Goal: Task Accomplishment & Management: Manage account settings

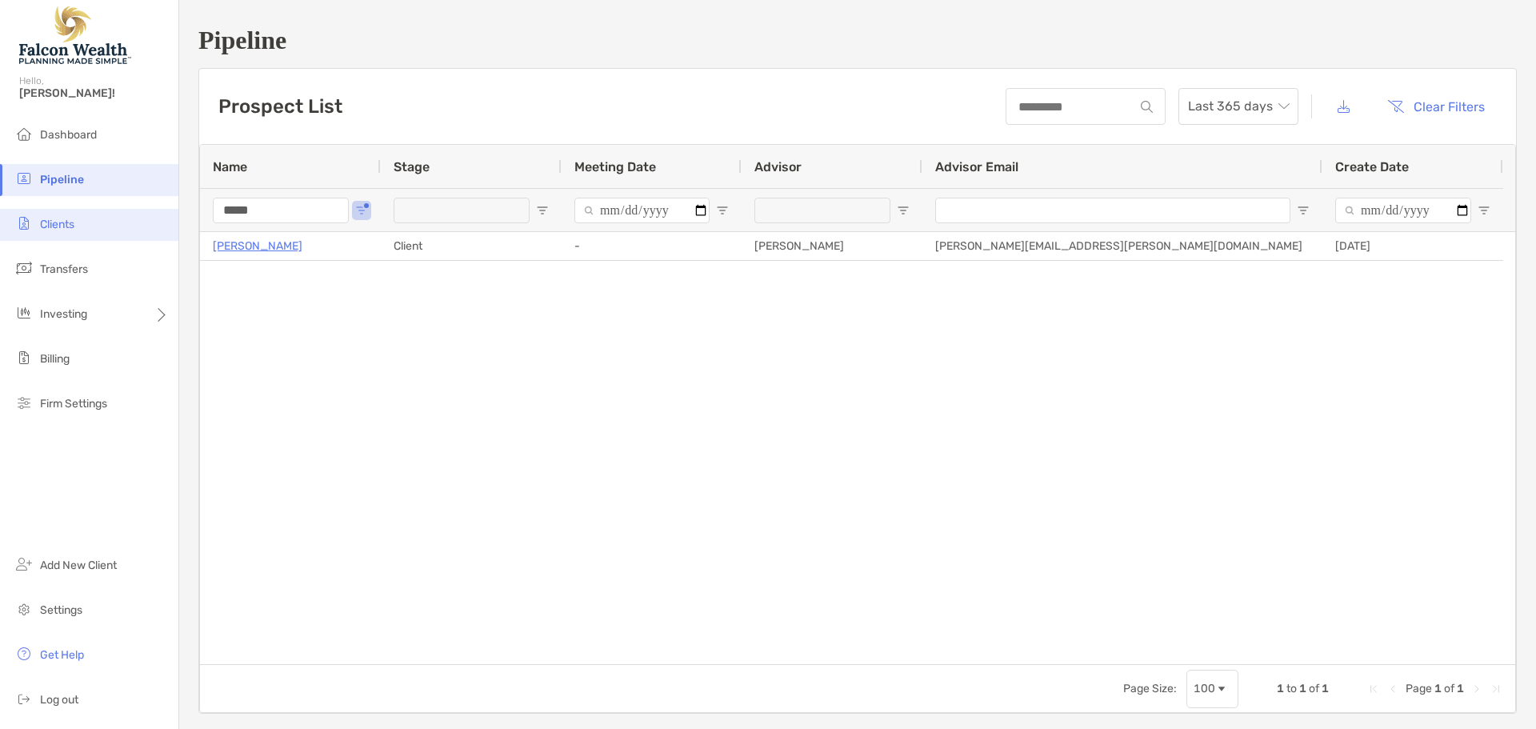
click at [50, 220] on span "Clients" at bounding box center [57, 225] width 34 height 14
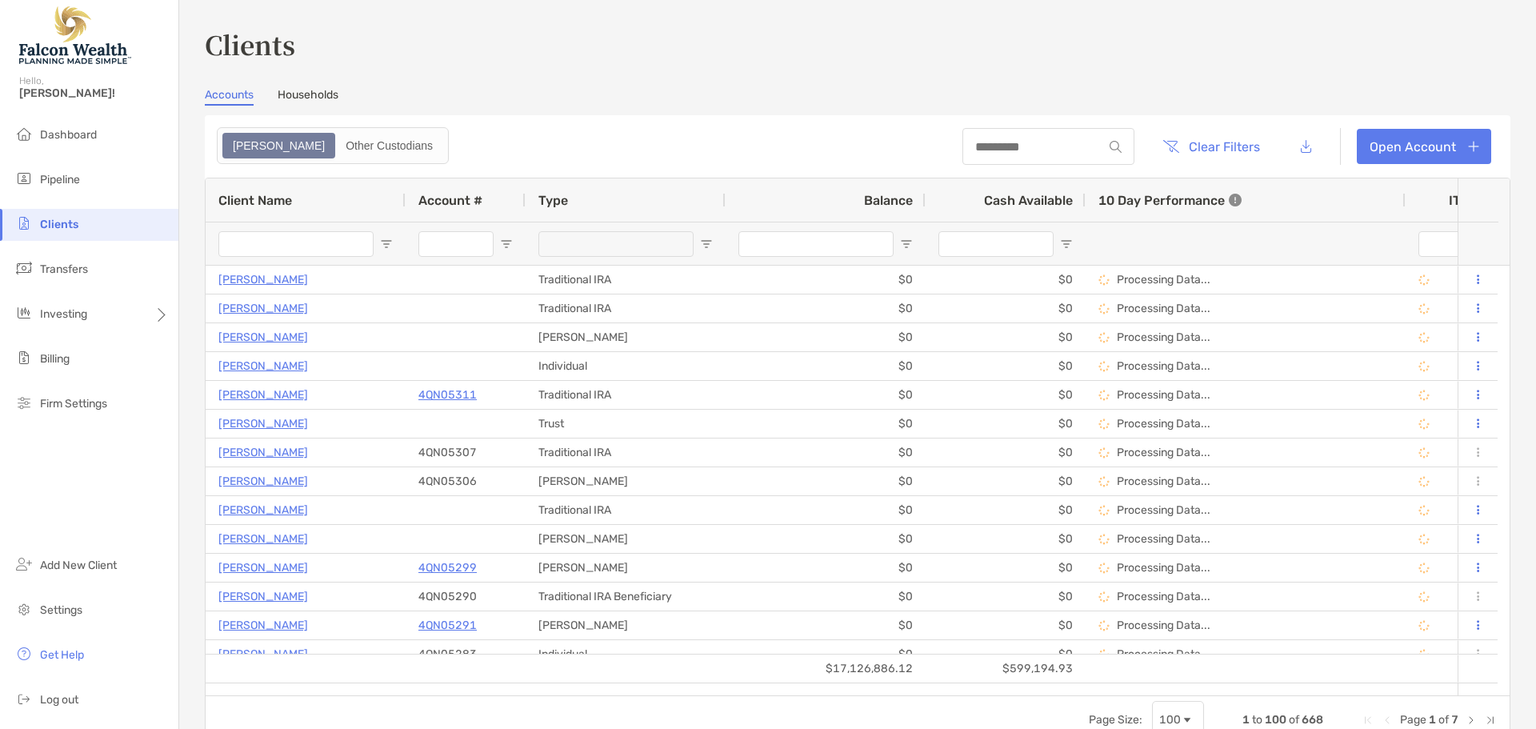
click at [310, 240] on input "Client Name Filter Input" at bounding box center [295, 244] width 155 height 26
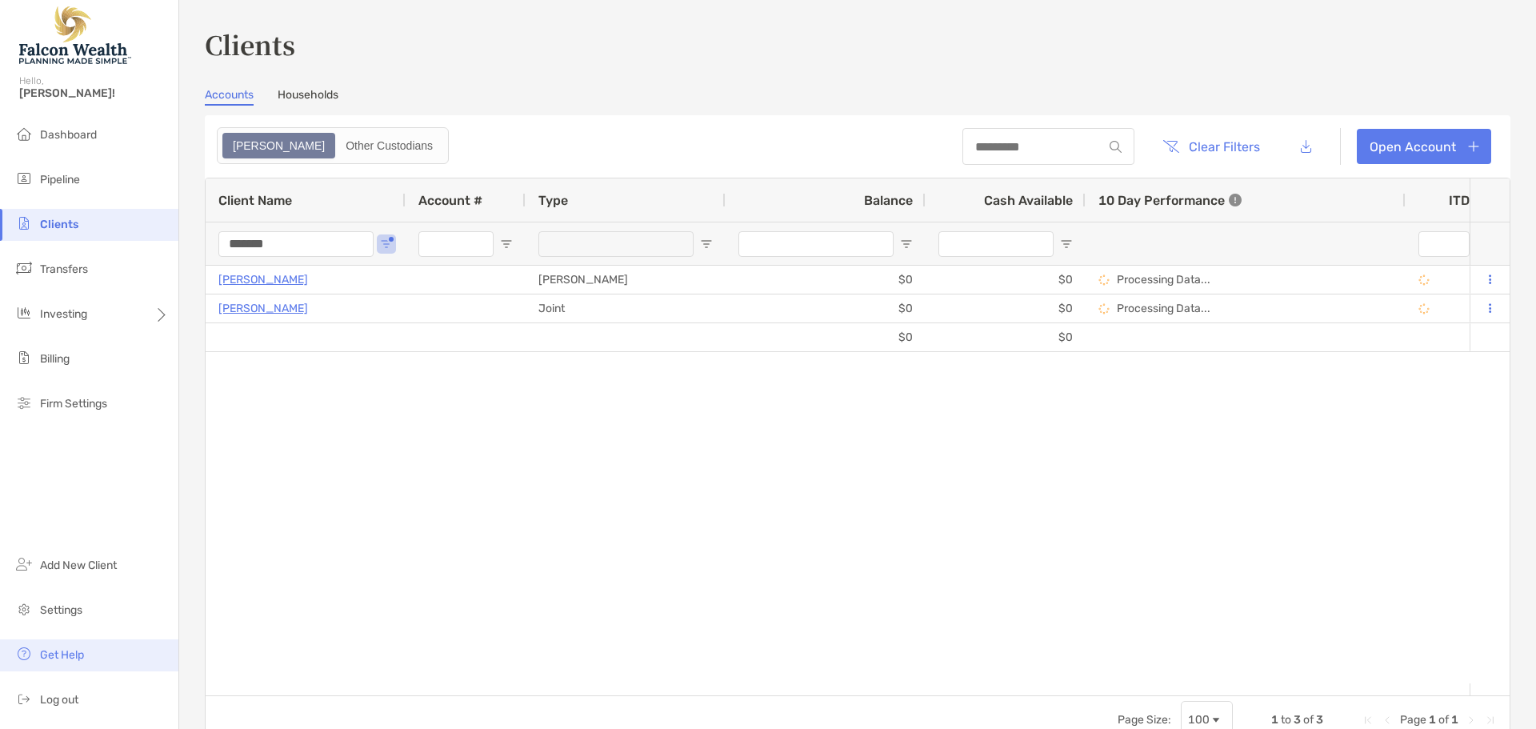
type input "*******"
click at [1391, 139] on link "Open Account" at bounding box center [1424, 146] width 134 height 35
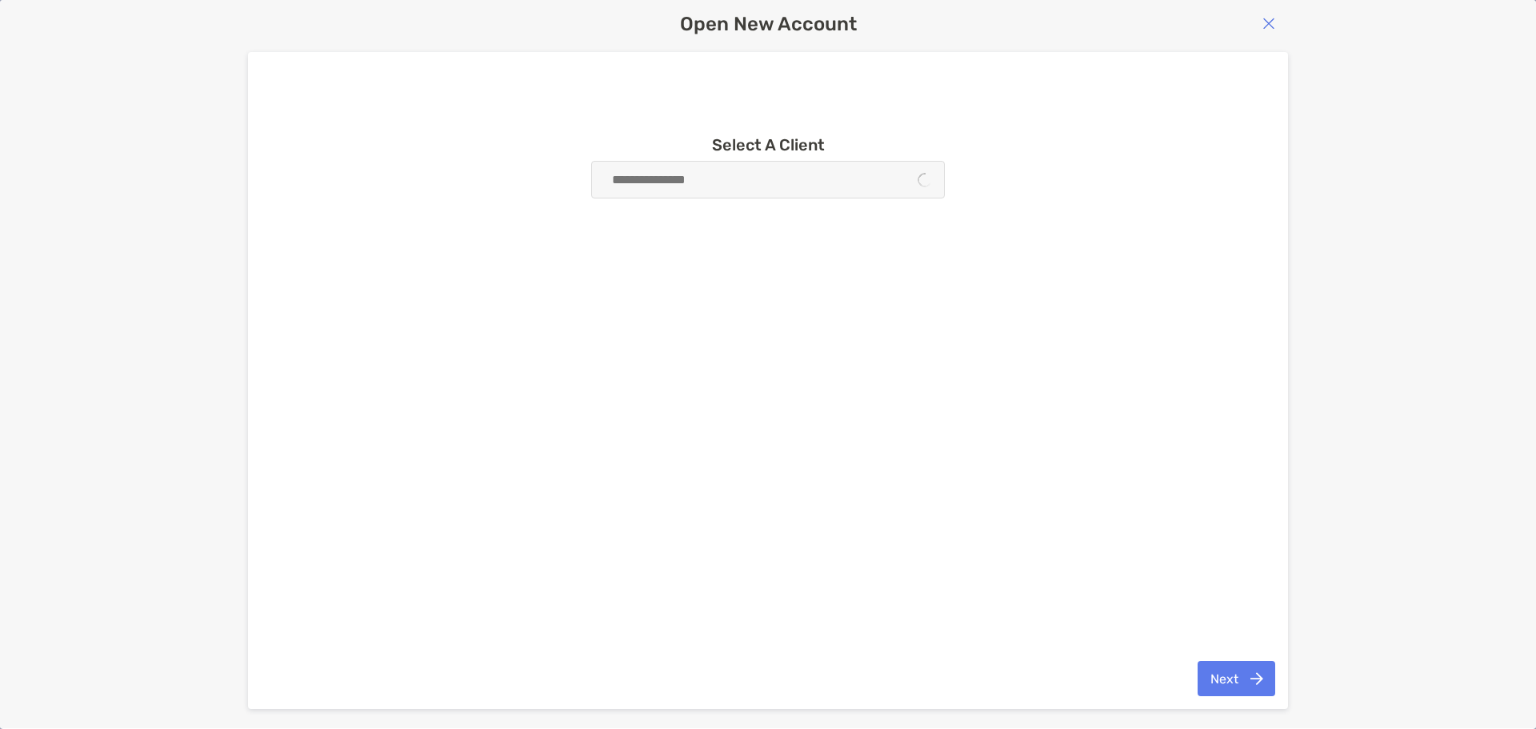
click at [697, 192] on div at bounding box center [768, 180] width 354 height 38
click at [699, 186] on input at bounding box center [761, 180] width 315 height 36
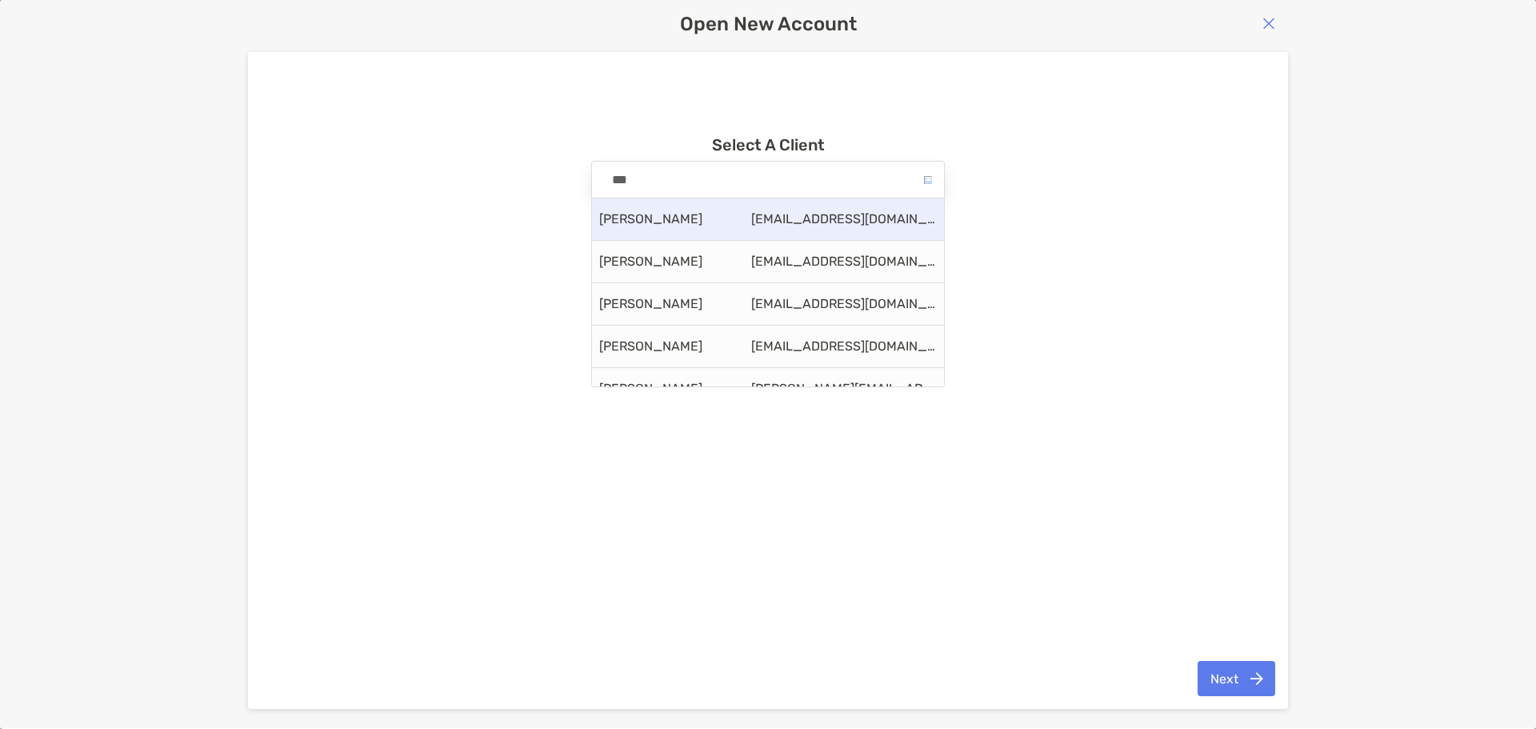
click at [676, 214] on div "Belia Ballard belle8311@icloud.com" at bounding box center [768, 219] width 352 height 42
type input "**********"
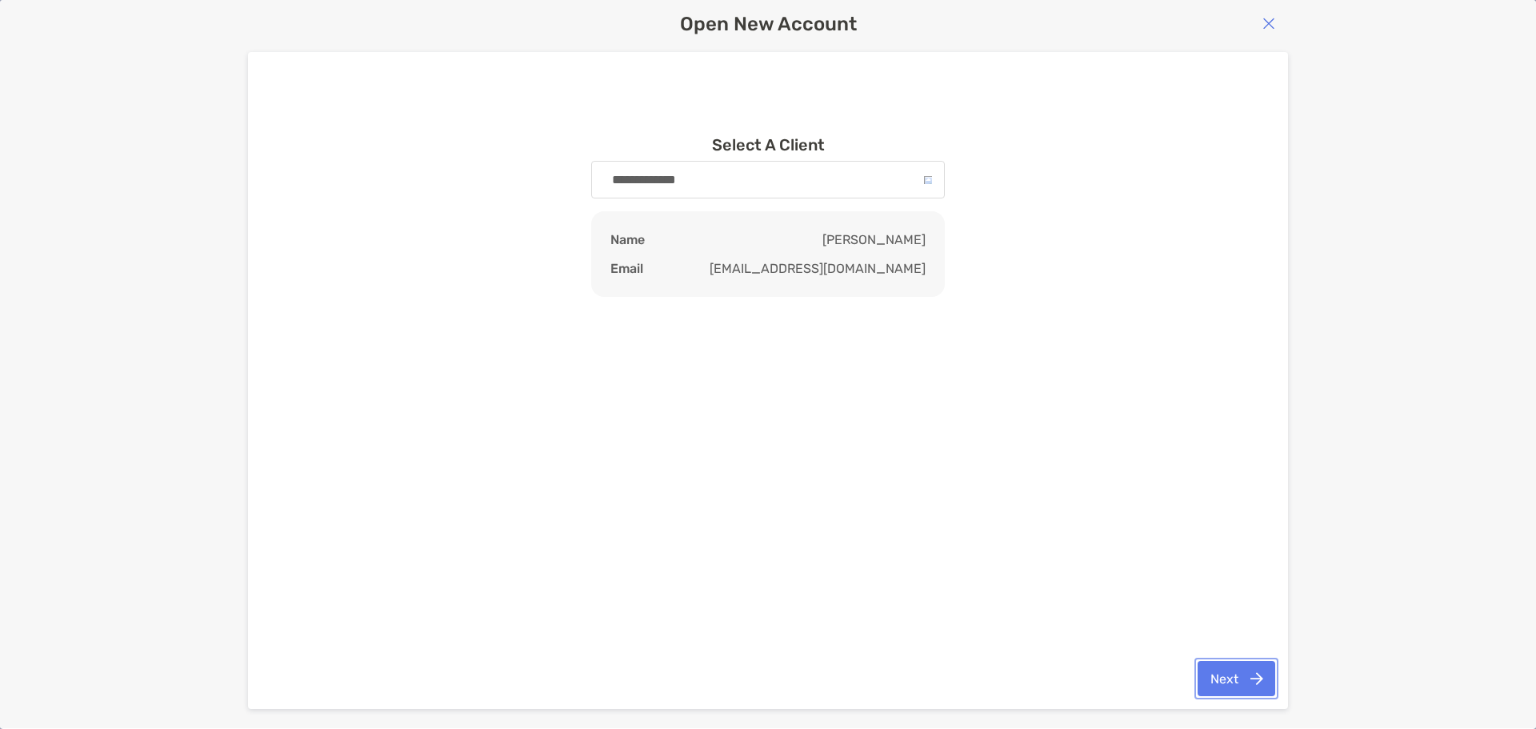
click at [1226, 665] on button "Next" at bounding box center [1237, 678] width 78 height 35
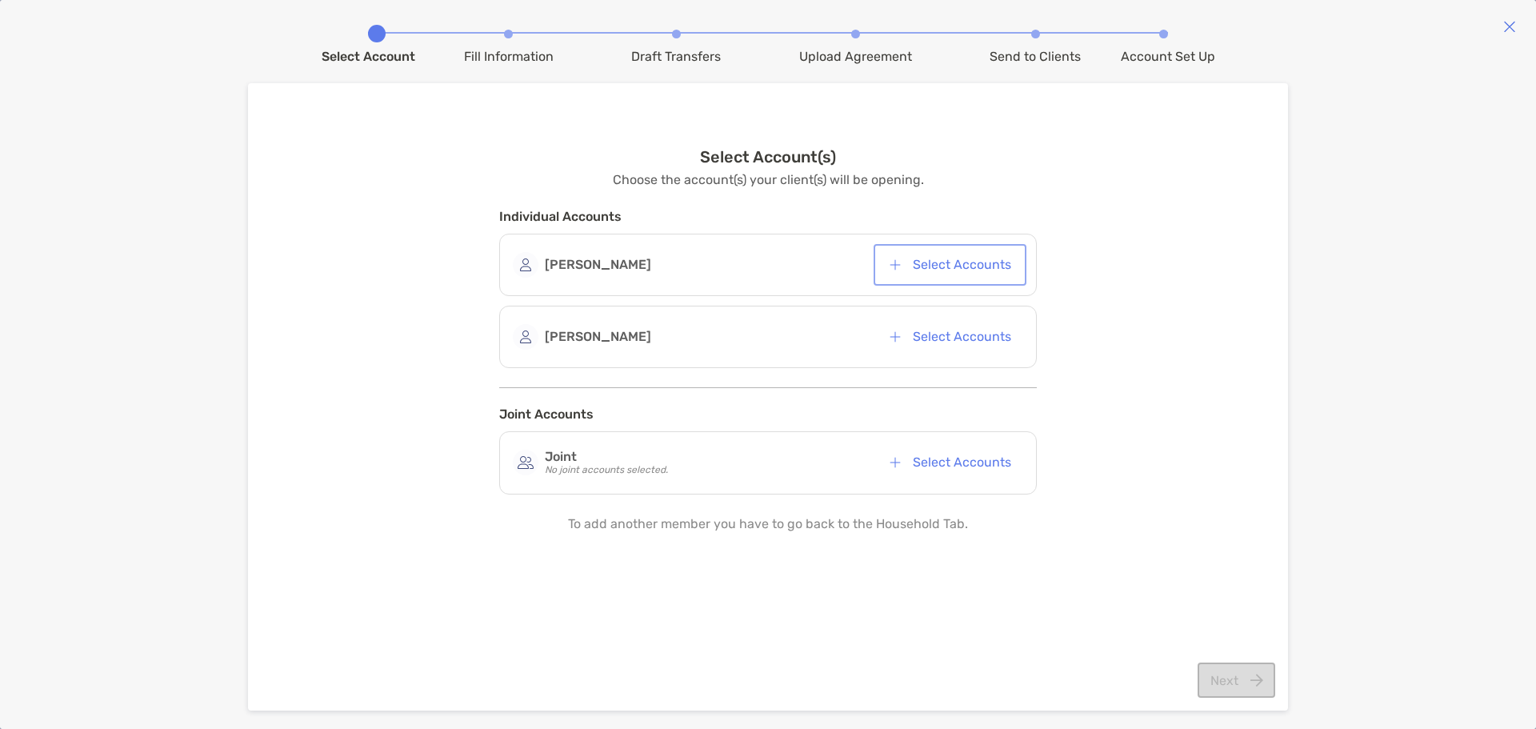
click at [927, 272] on button "Select Accounts" at bounding box center [950, 264] width 146 height 35
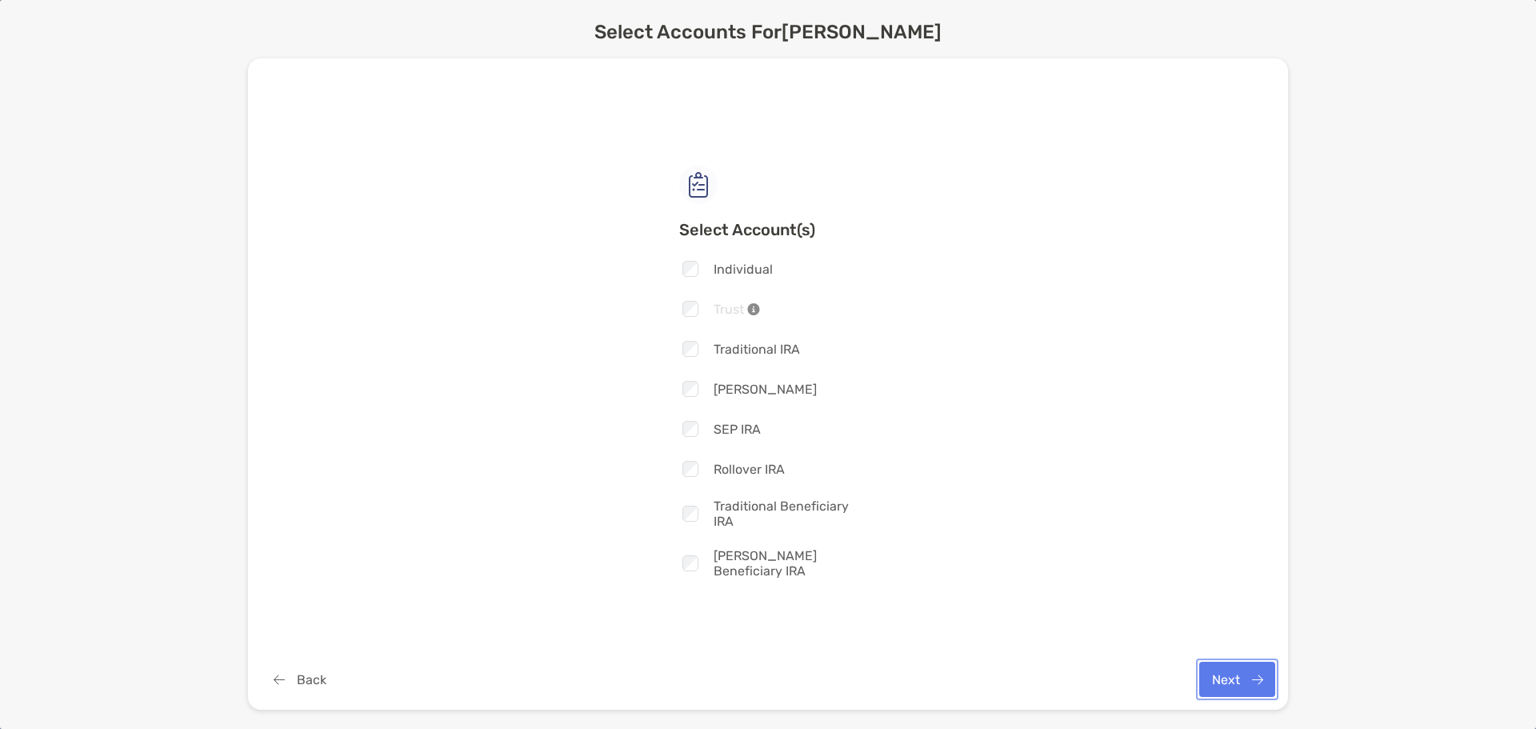
click at [1244, 679] on button "Next" at bounding box center [1237, 679] width 76 height 35
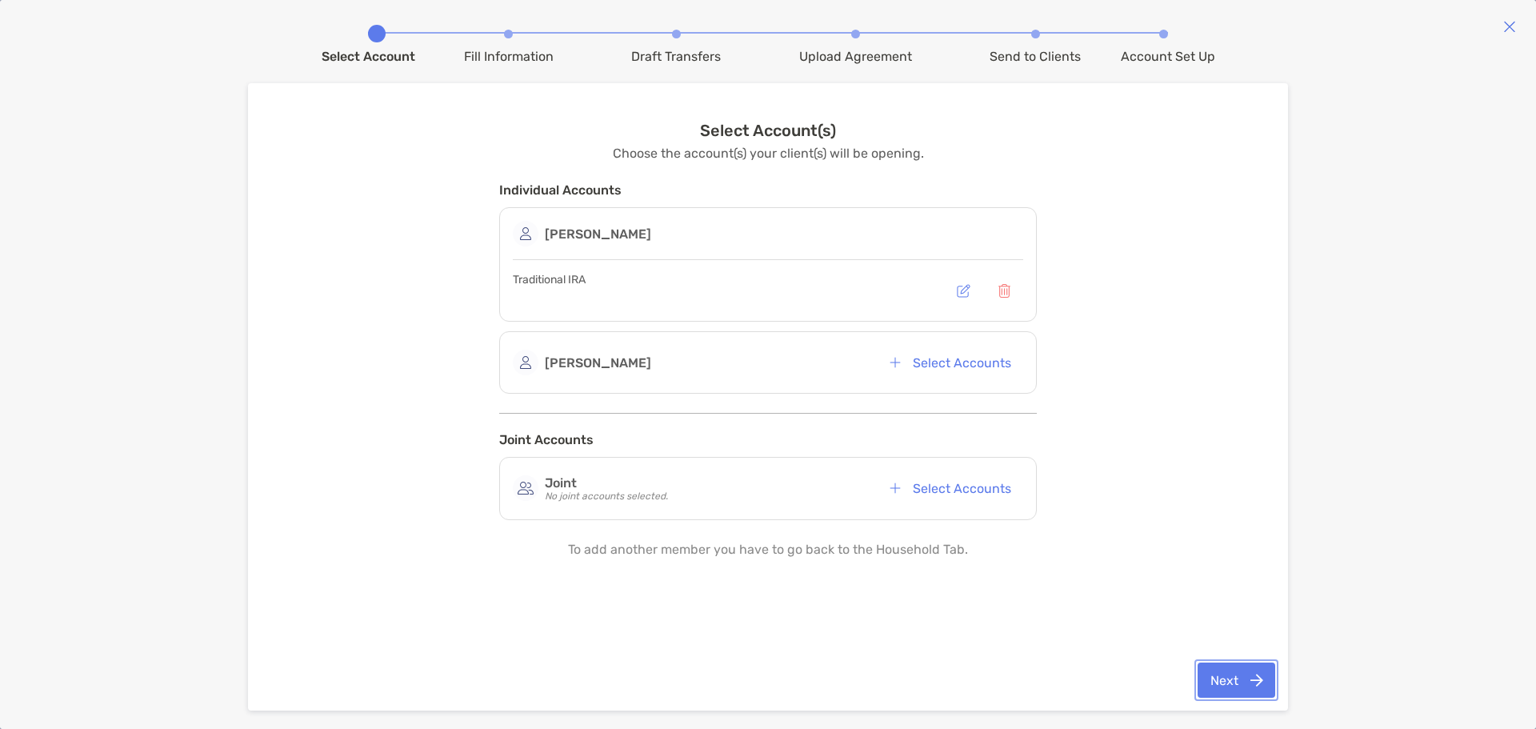
click at [1234, 679] on button "Next" at bounding box center [1237, 679] width 78 height 35
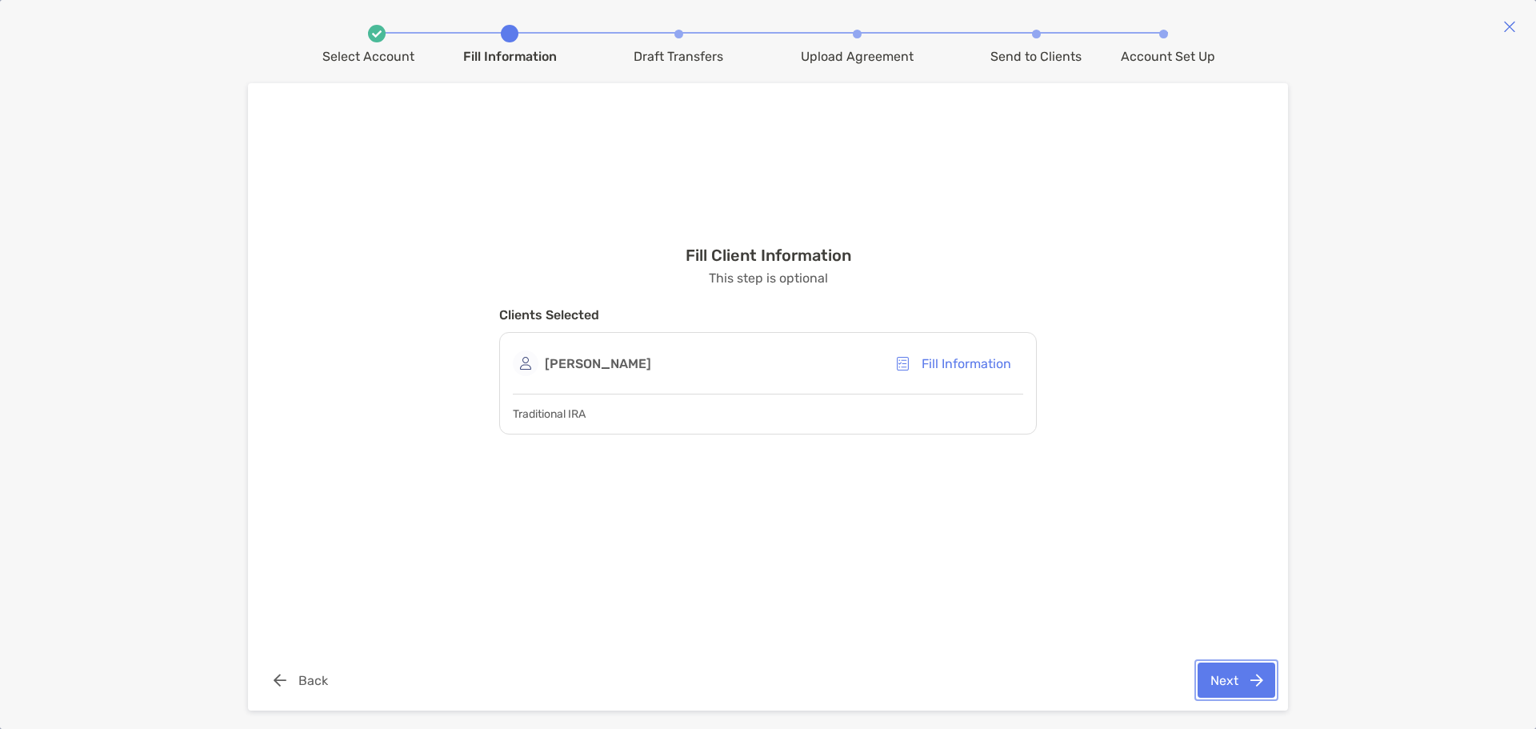
click at [1234, 679] on button "Next" at bounding box center [1237, 679] width 78 height 35
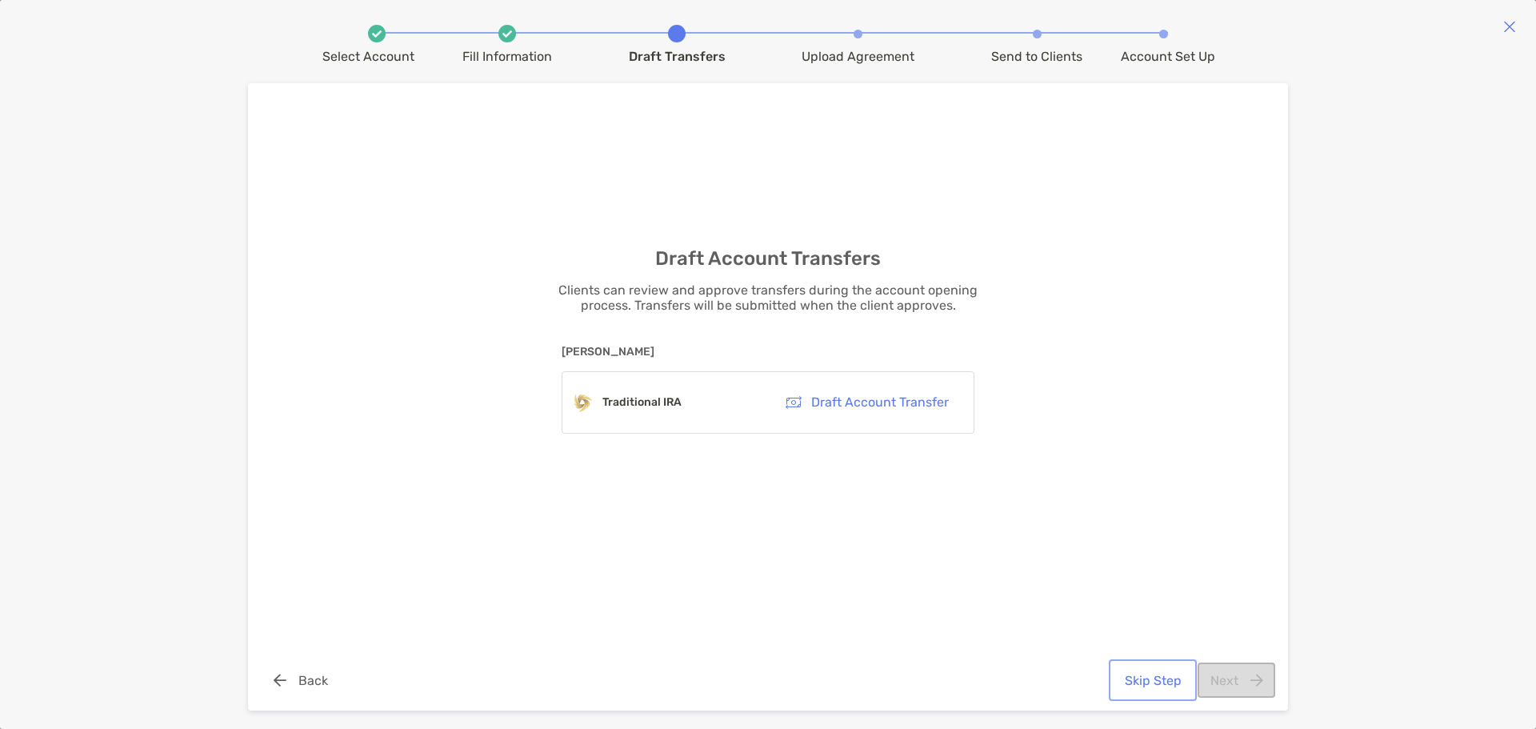
click at [1162, 686] on button "Skip Step" at bounding box center [1153, 679] width 82 height 35
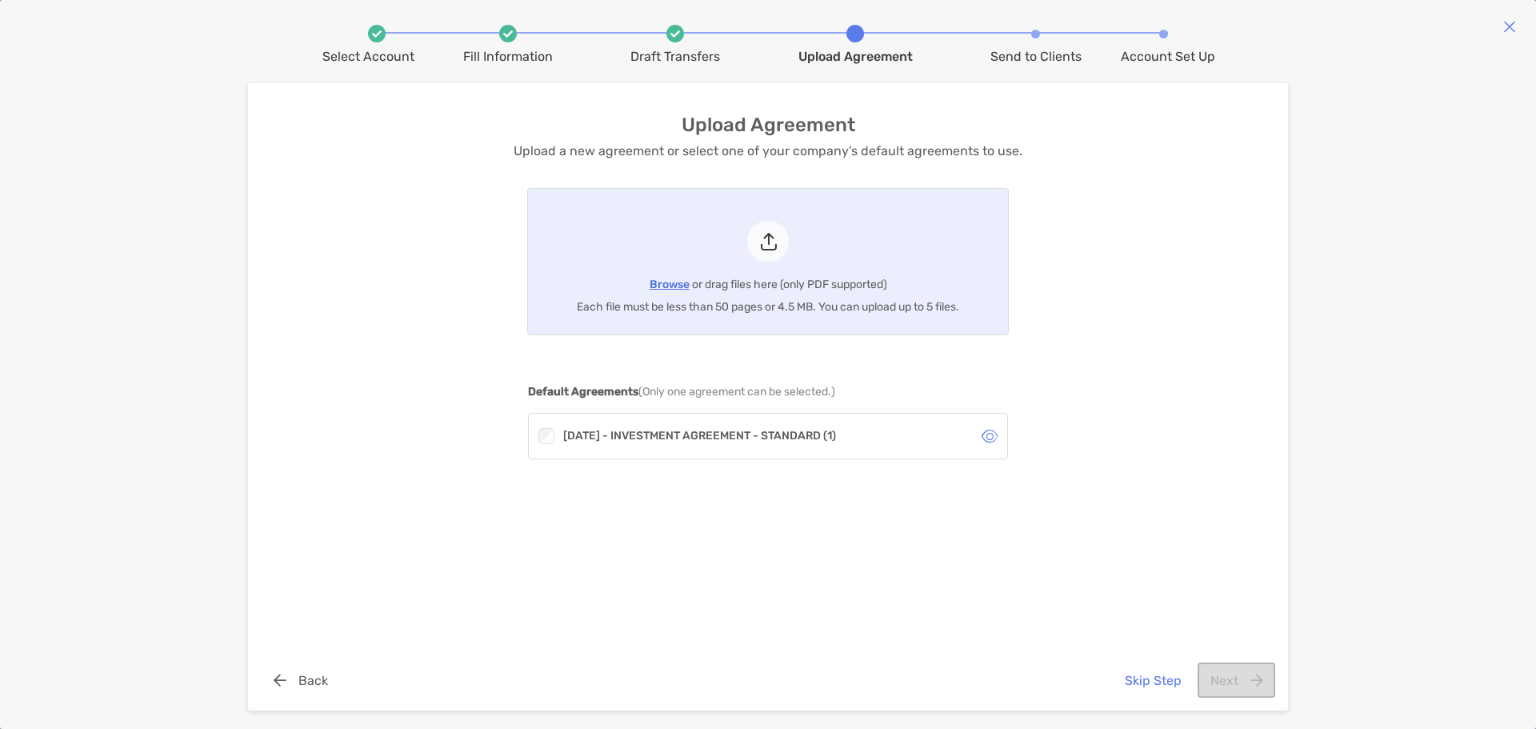
drag, startPoint x: 1162, startPoint y: 686, endPoint x: 953, endPoint y: 640, distance: 213.7
click at [954, 640] on div "Upload Agreement Upload a new agreement or select one of your company’s default…" at bounding box center [768, 396] width 1040 height 627
click at [1157, 684] on button "Skip Step" at bounding box center [1153, 679] width 82 height 35
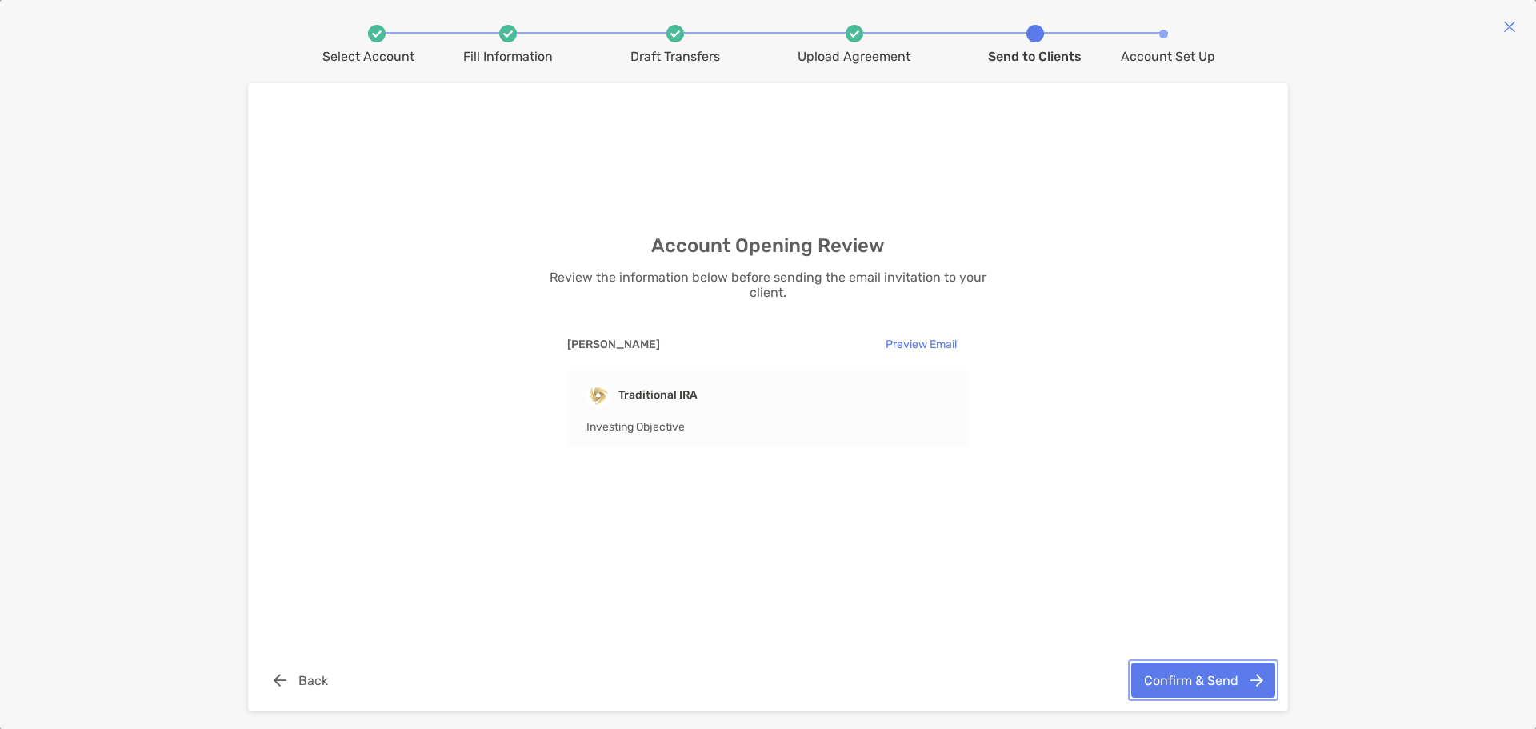
click at [1201, 678] on button "Confirm & Send" at bounding box center [1203, 679] width 144 height 35
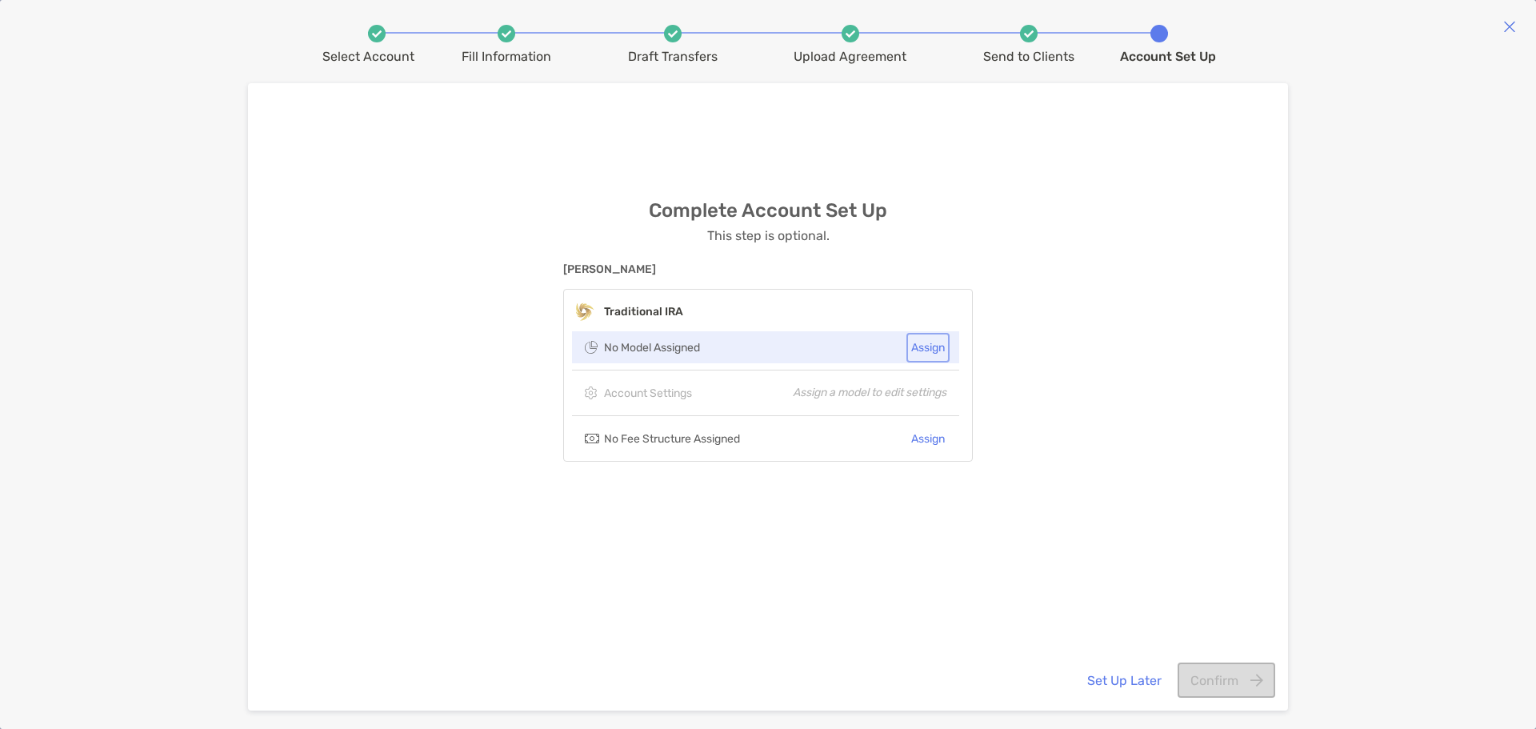
click at [917, 344] on button "Assign" at bounding box center [928, 347] width 37 height 23
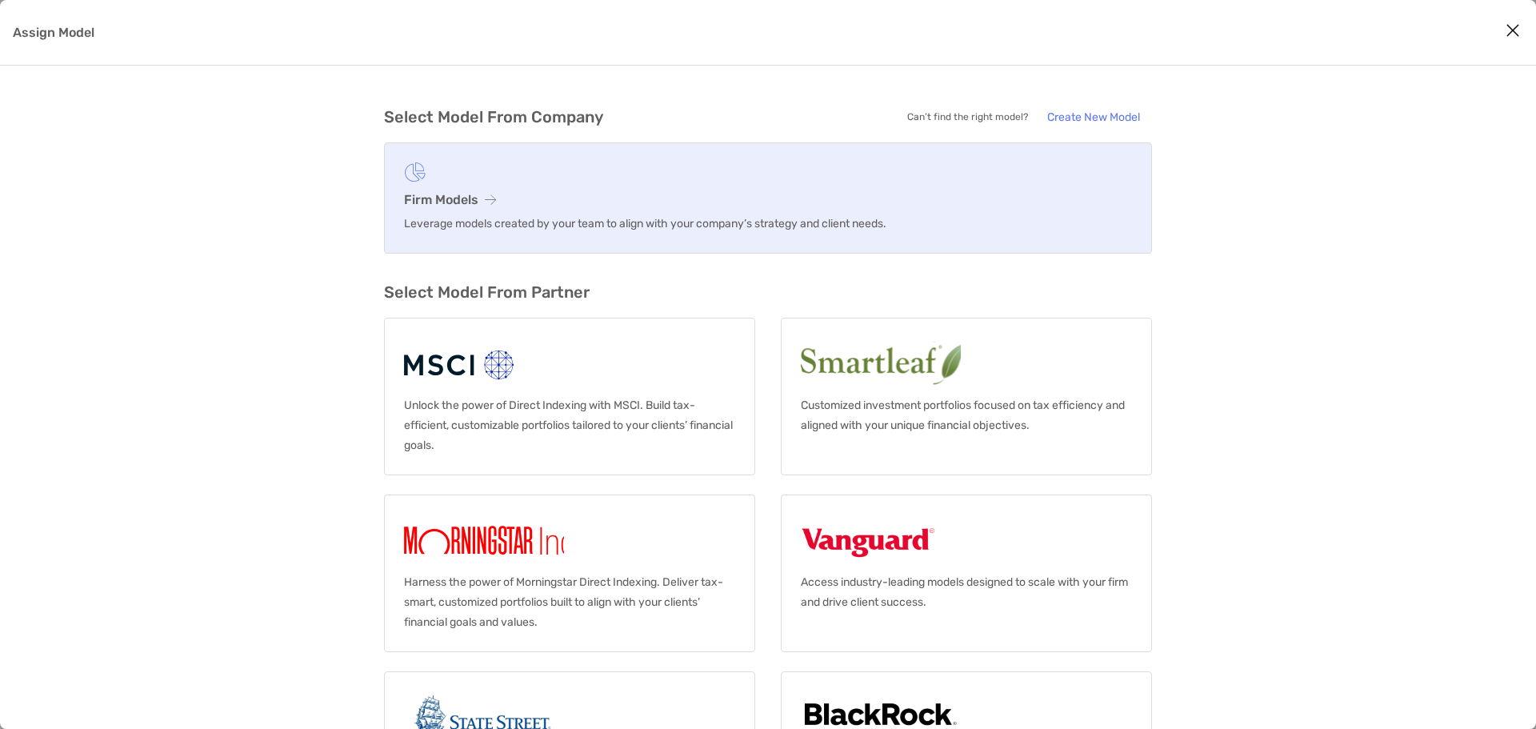
click at [532, 206] on h3 "Firm Models" at bounding box center [768, 199] width 728 height 15
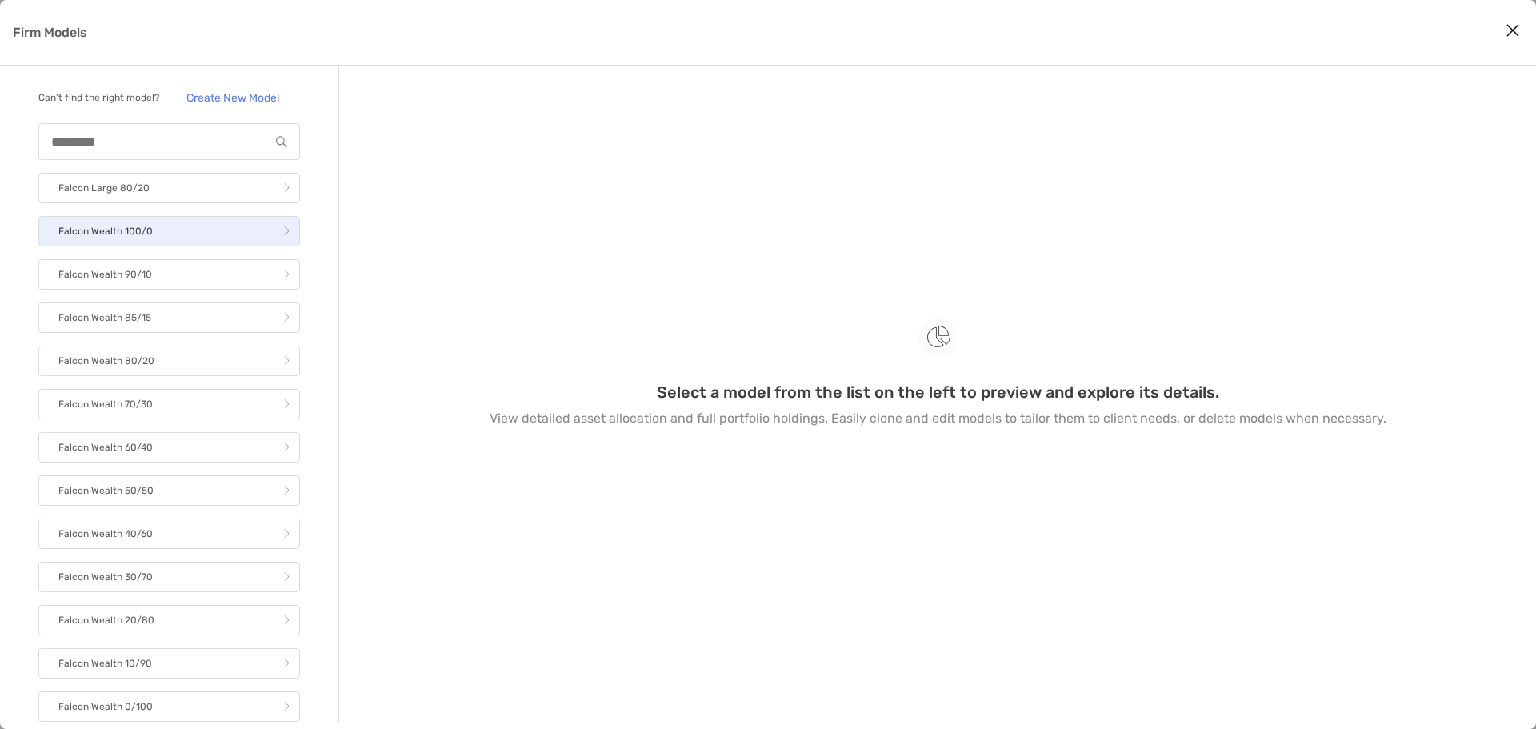
click at [266, 246] on link "Falcon Wealth 100/0" at bounding box center [169, 231] width 262 height 30
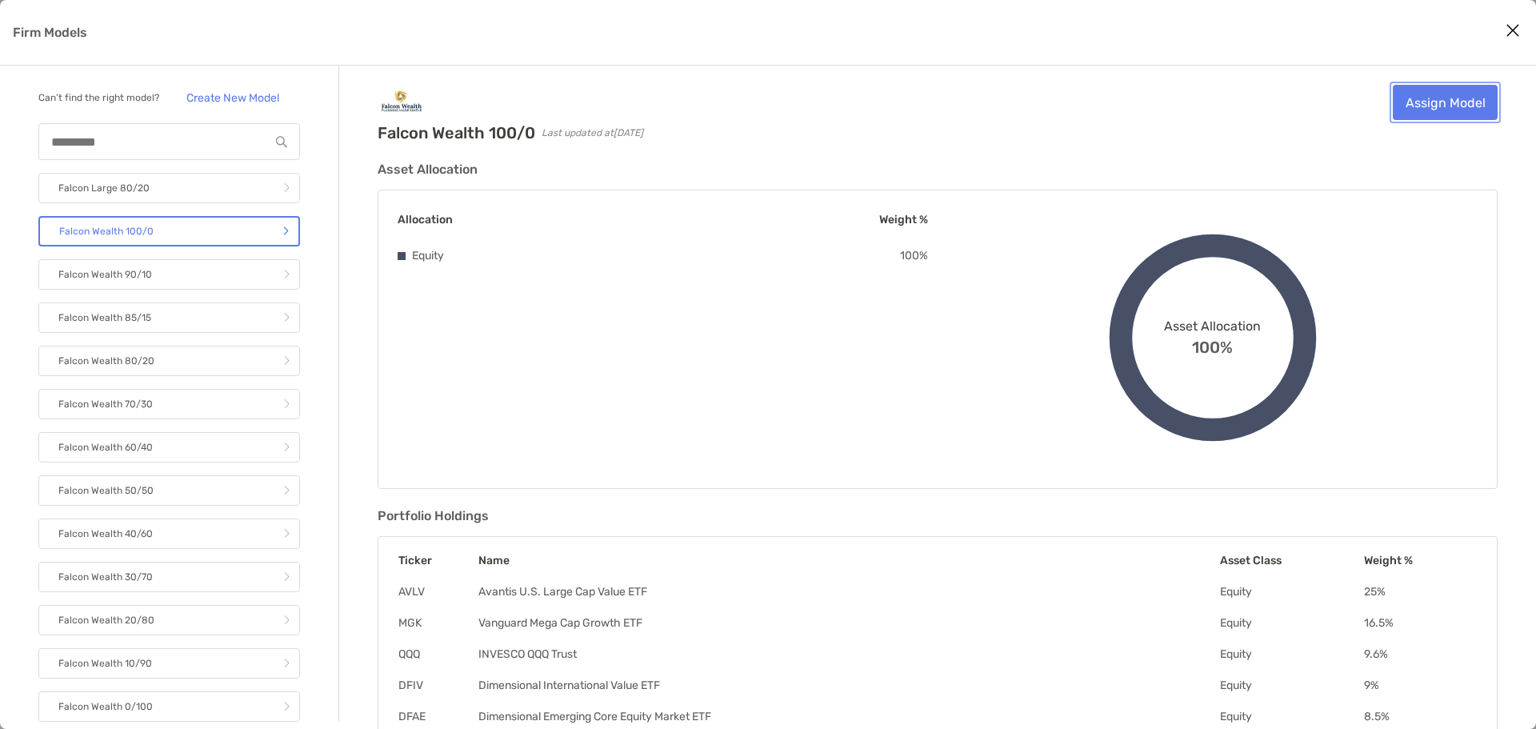
click at [1432, 110] on link "Assign Model" at bounding box center [1445, 102] width 105 height 35
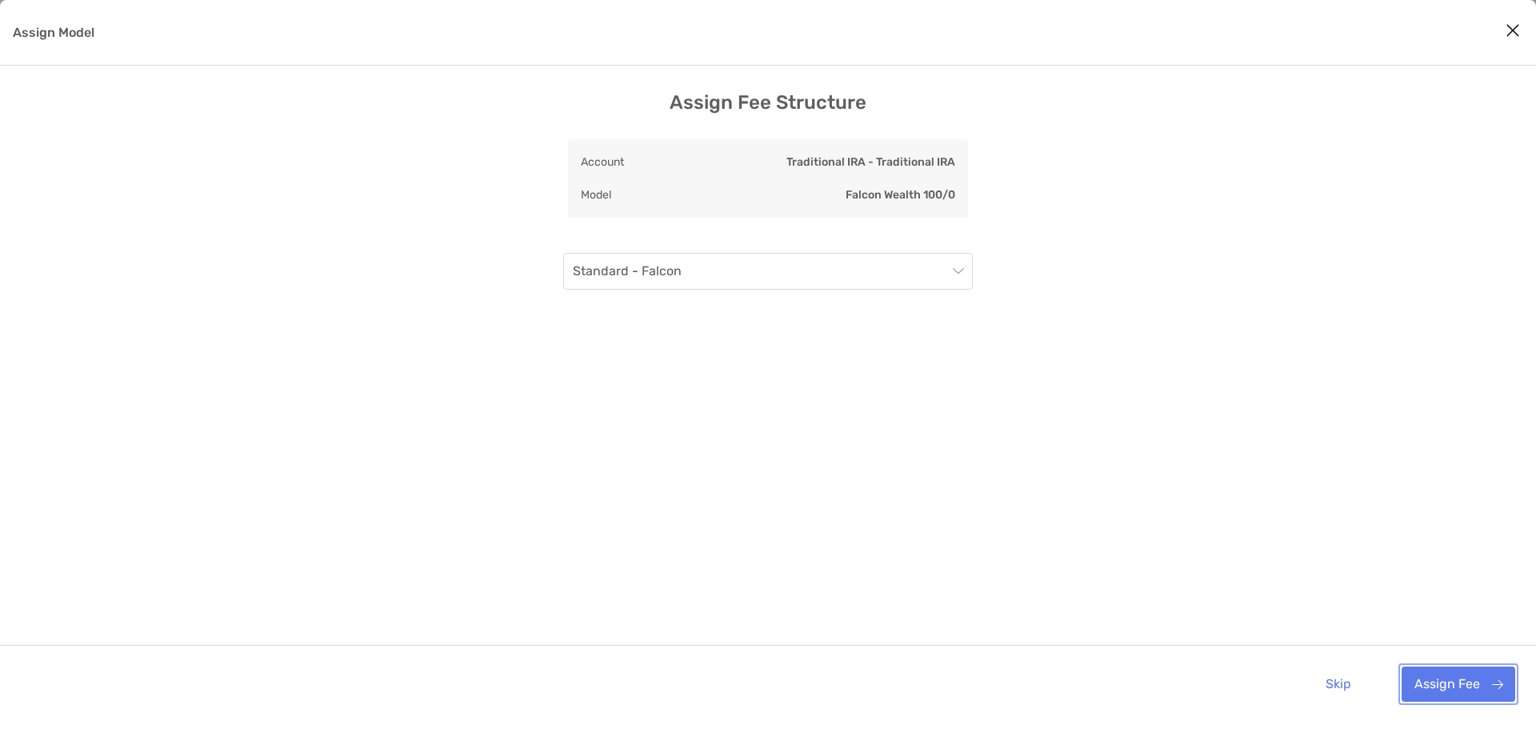
click at [1434, 677] on button "Assign Fee" at bounding box center [1459, 683] width 114 height 35
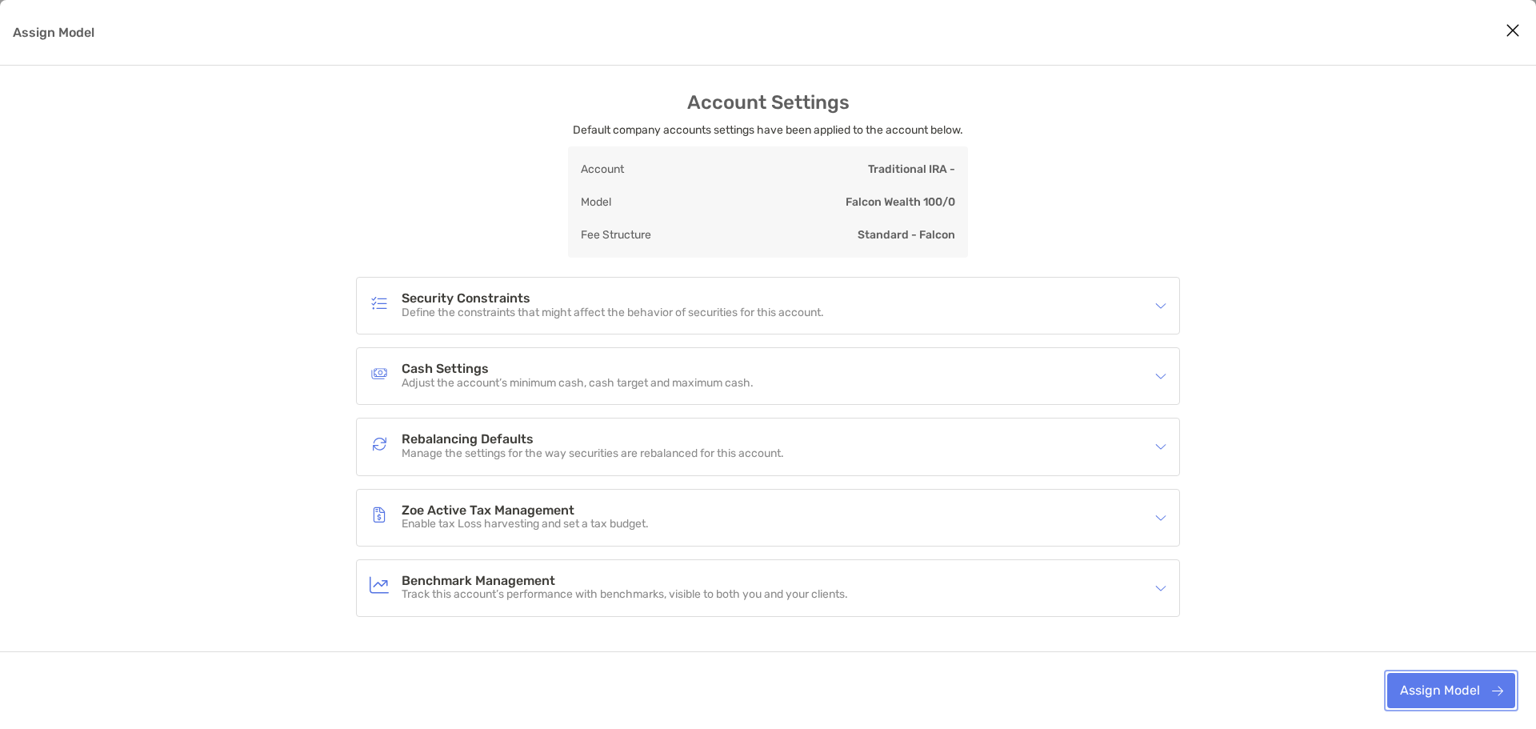
click at [1438, 678] on button "Assign Model" at bounding box center [1451, 690] width 128 height 35
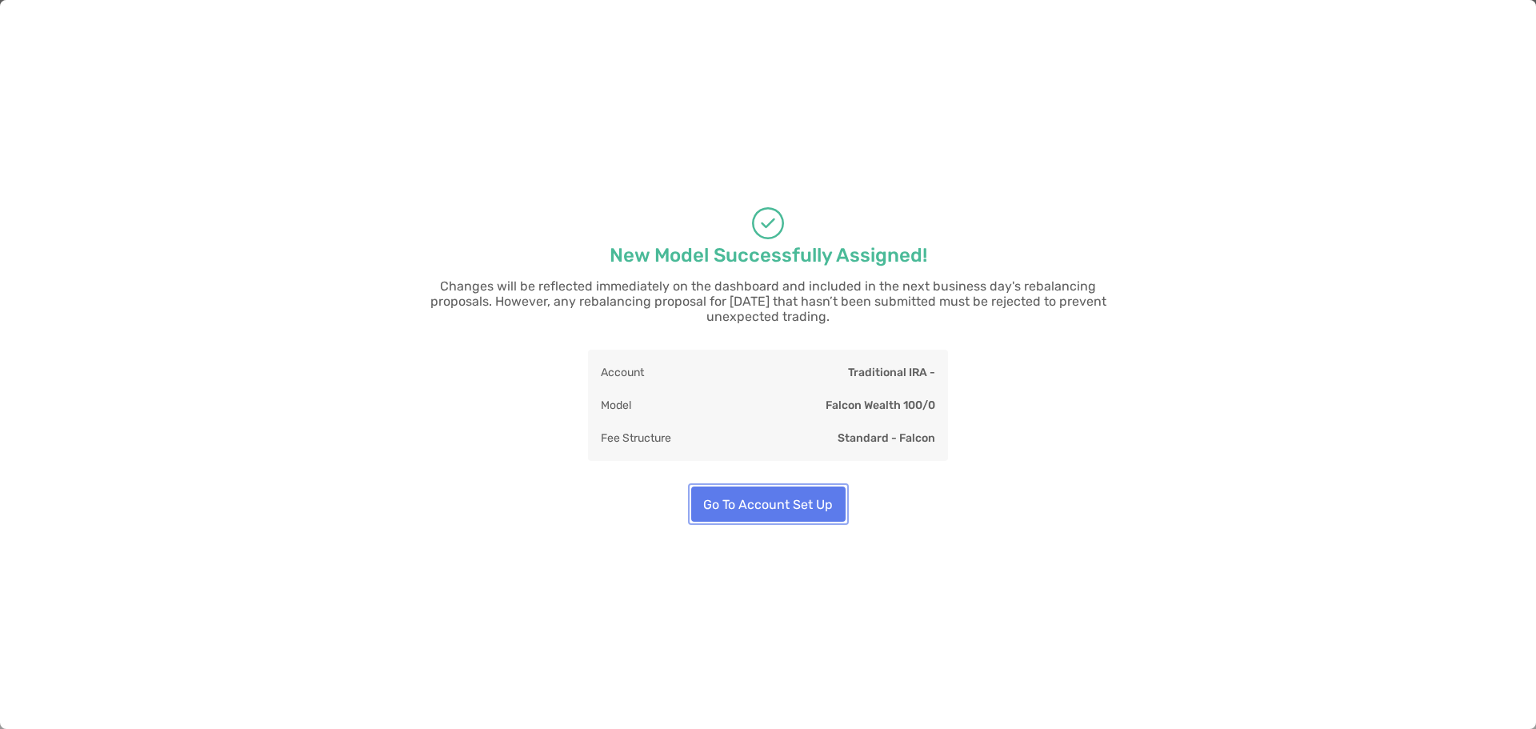
click at [755, 498] on button "Go To Account Set Up" at bounding box center [768, 503] width 154 height 35
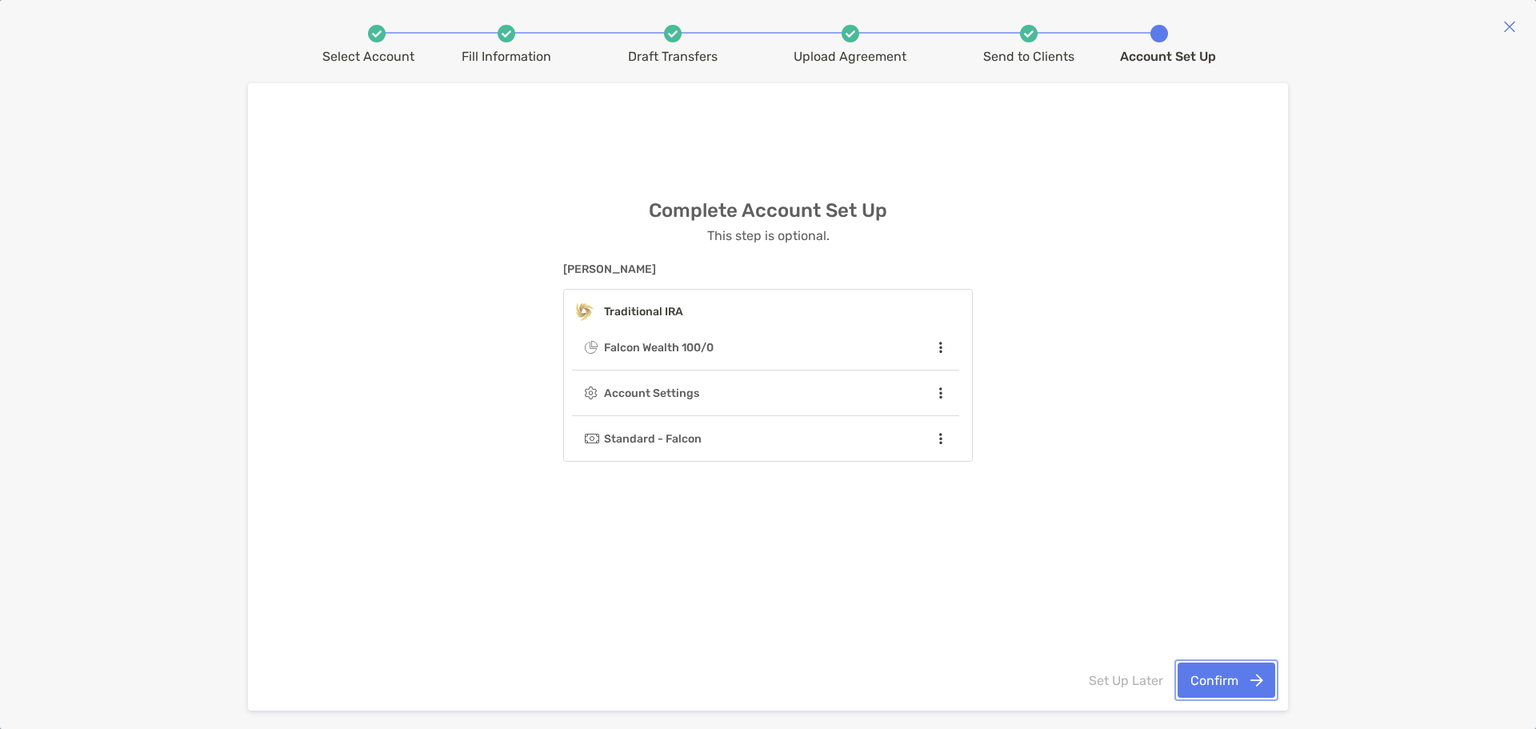
click at [1228, 670] on button "Confirm" at bounding box center [1227, 679] width 98 height 35
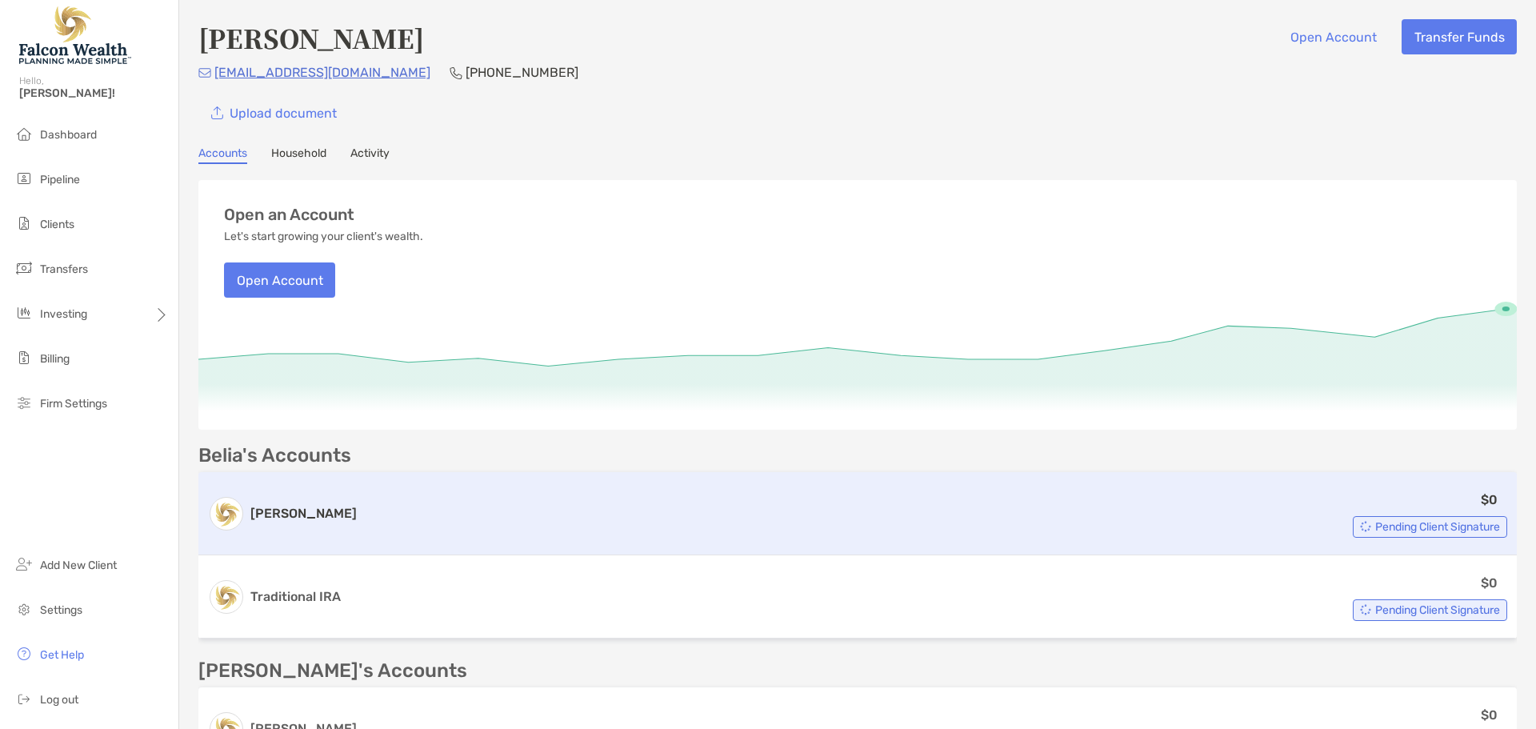
click at [300, 522] on h3 "[PERSON_NAME]" at bounding box center [303, 513] width 106 height 19
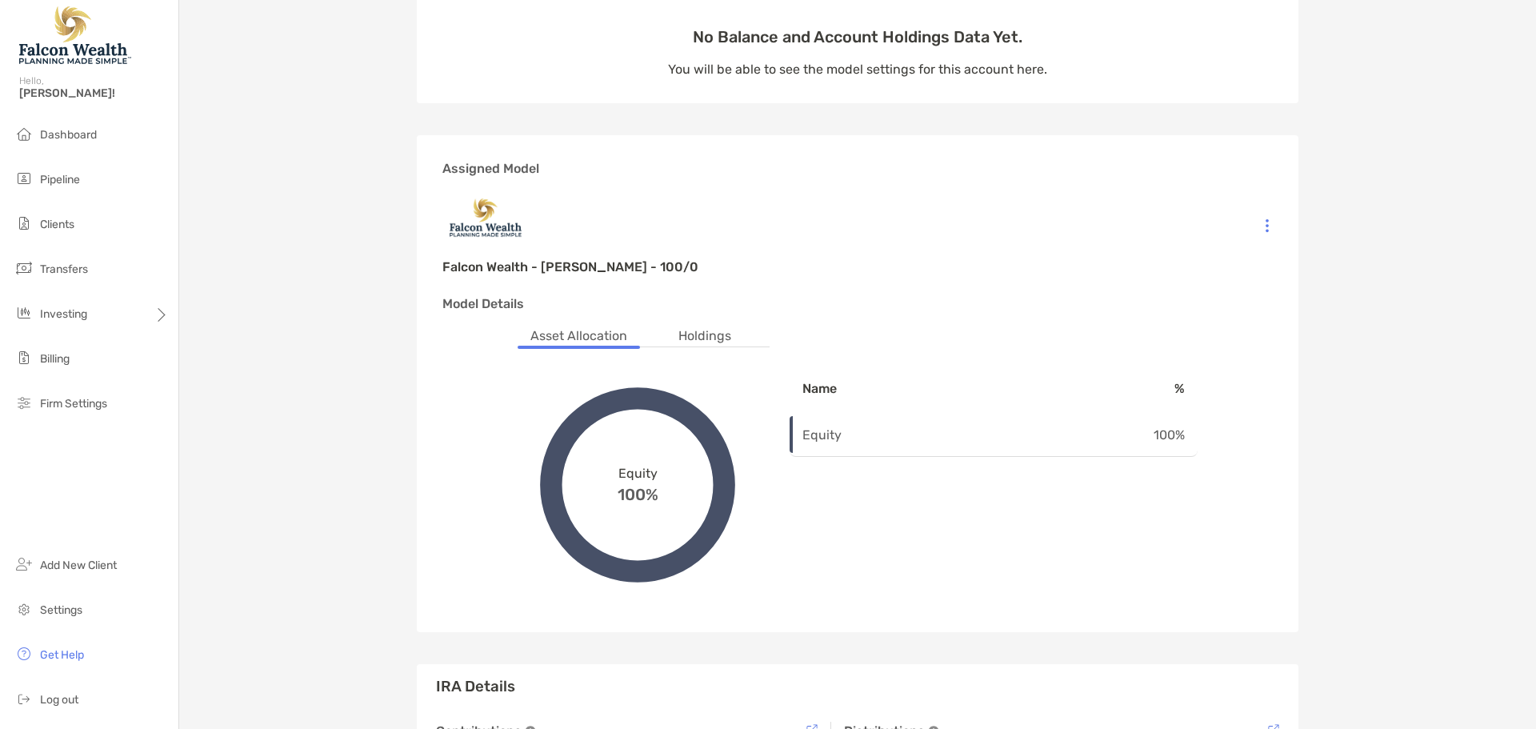
scroll to position [240, 0]
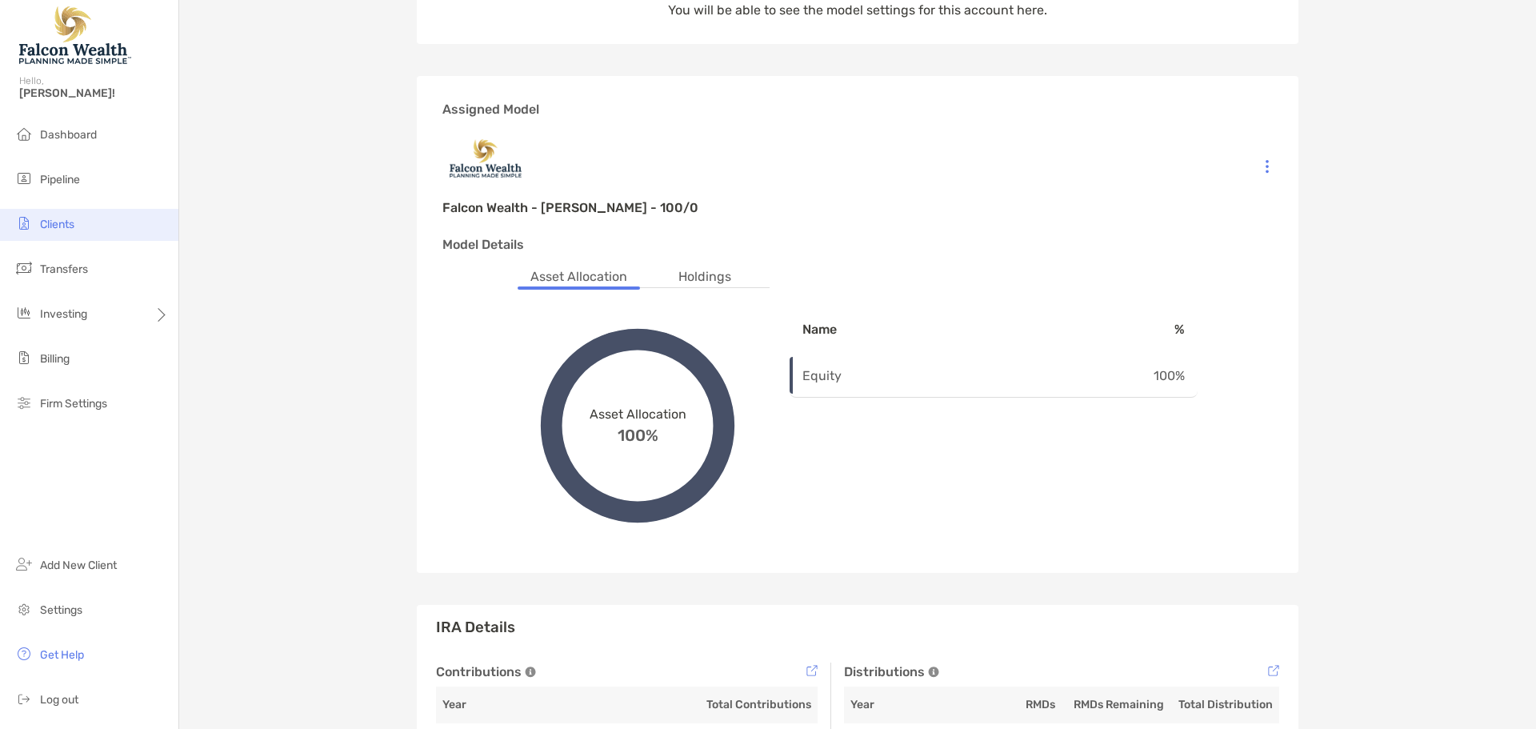
click at [48, 226] on span "Clients" at bounding box center [57, 225] width 34 height 14
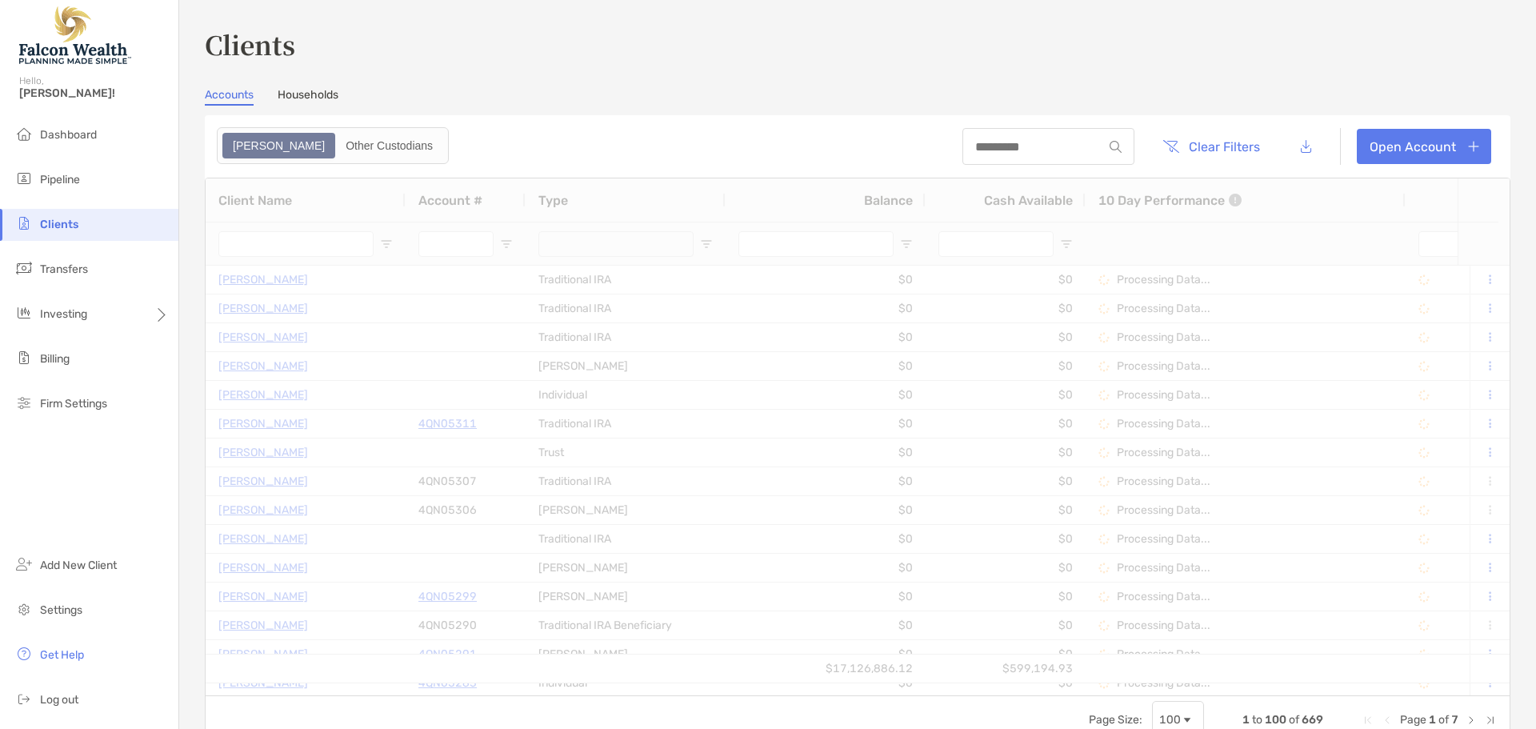
type input "*******"
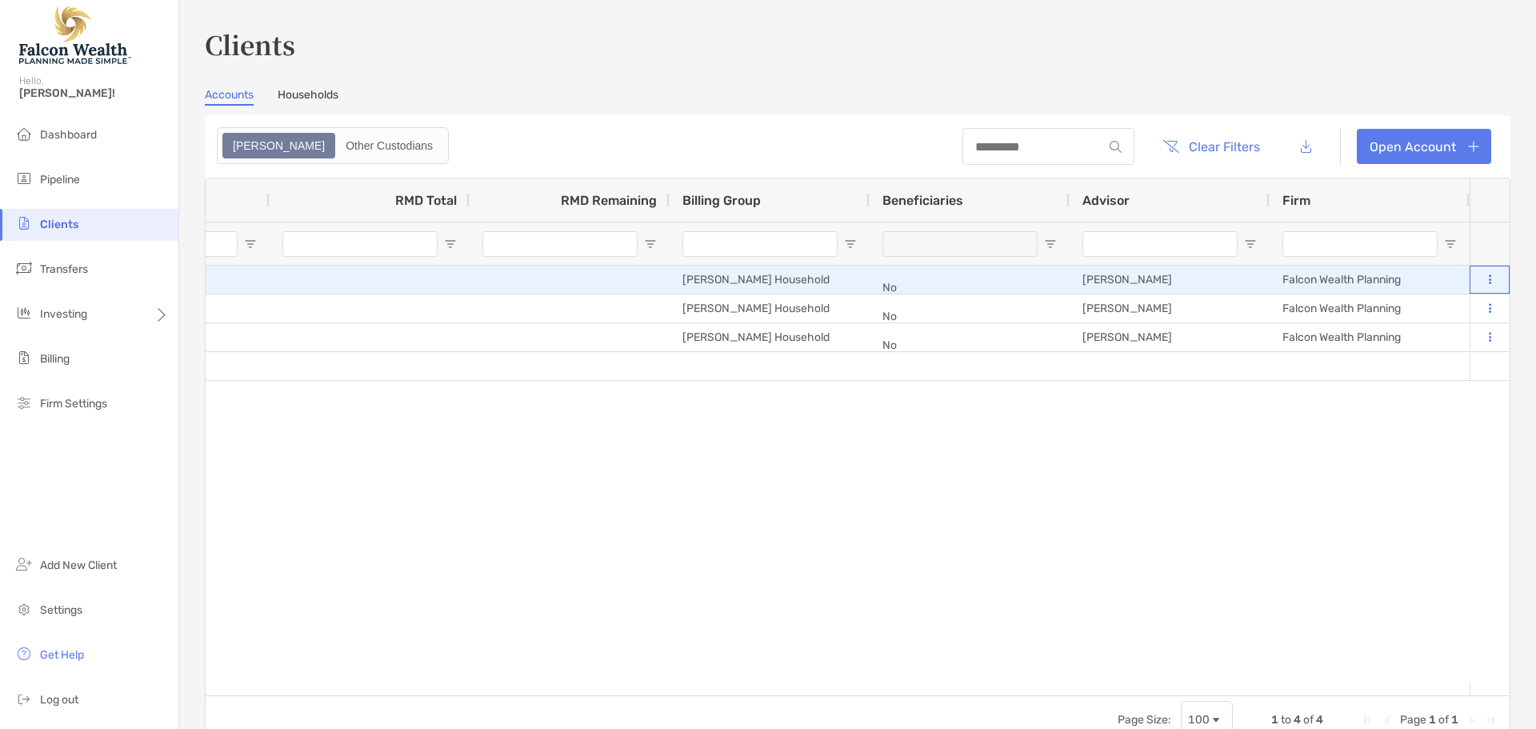
click at [1482, 280] on button at bounding box center [1489, 280] width 14 height 16
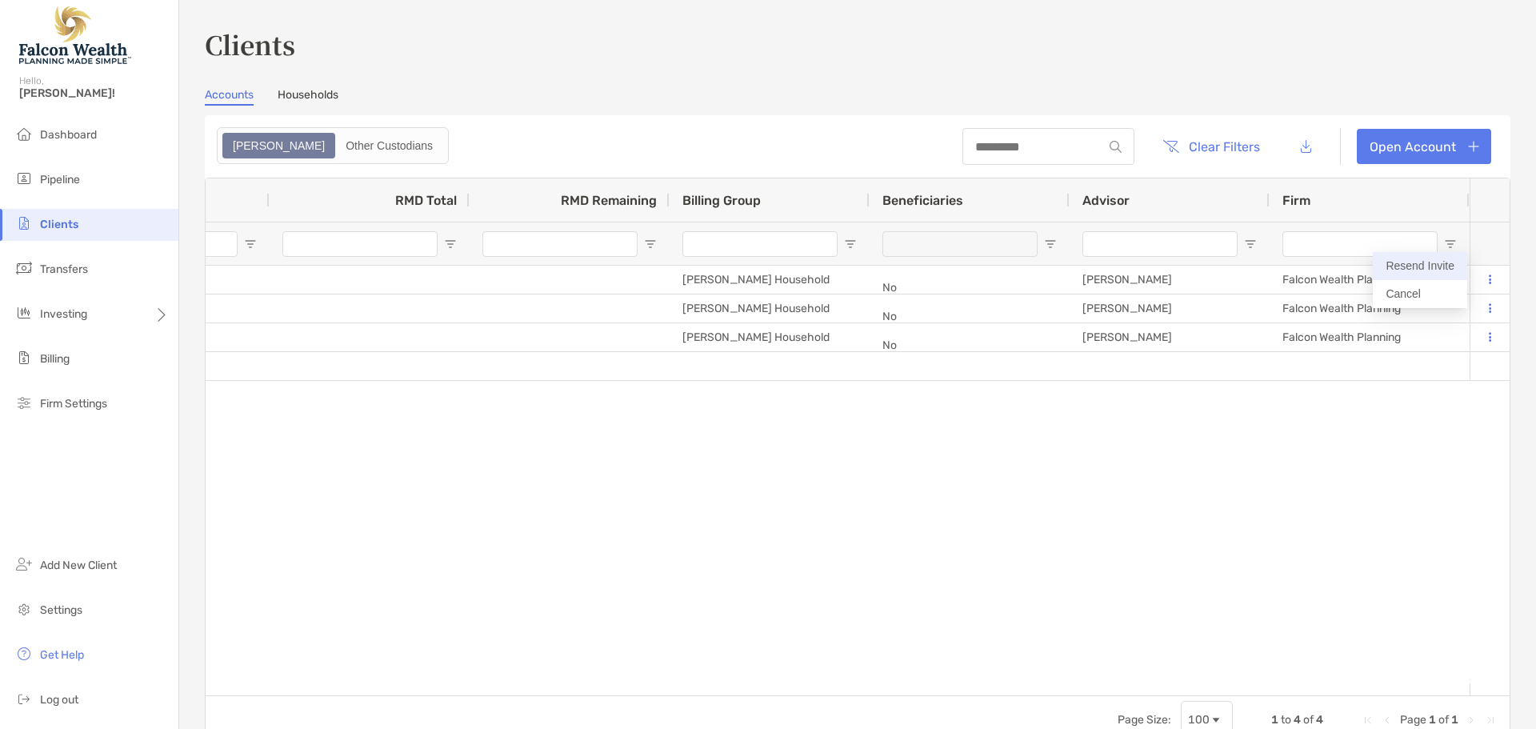
click at [1446, 272] on button "Resend Invite" at bounding box center [1420, 266] width 94 height 28
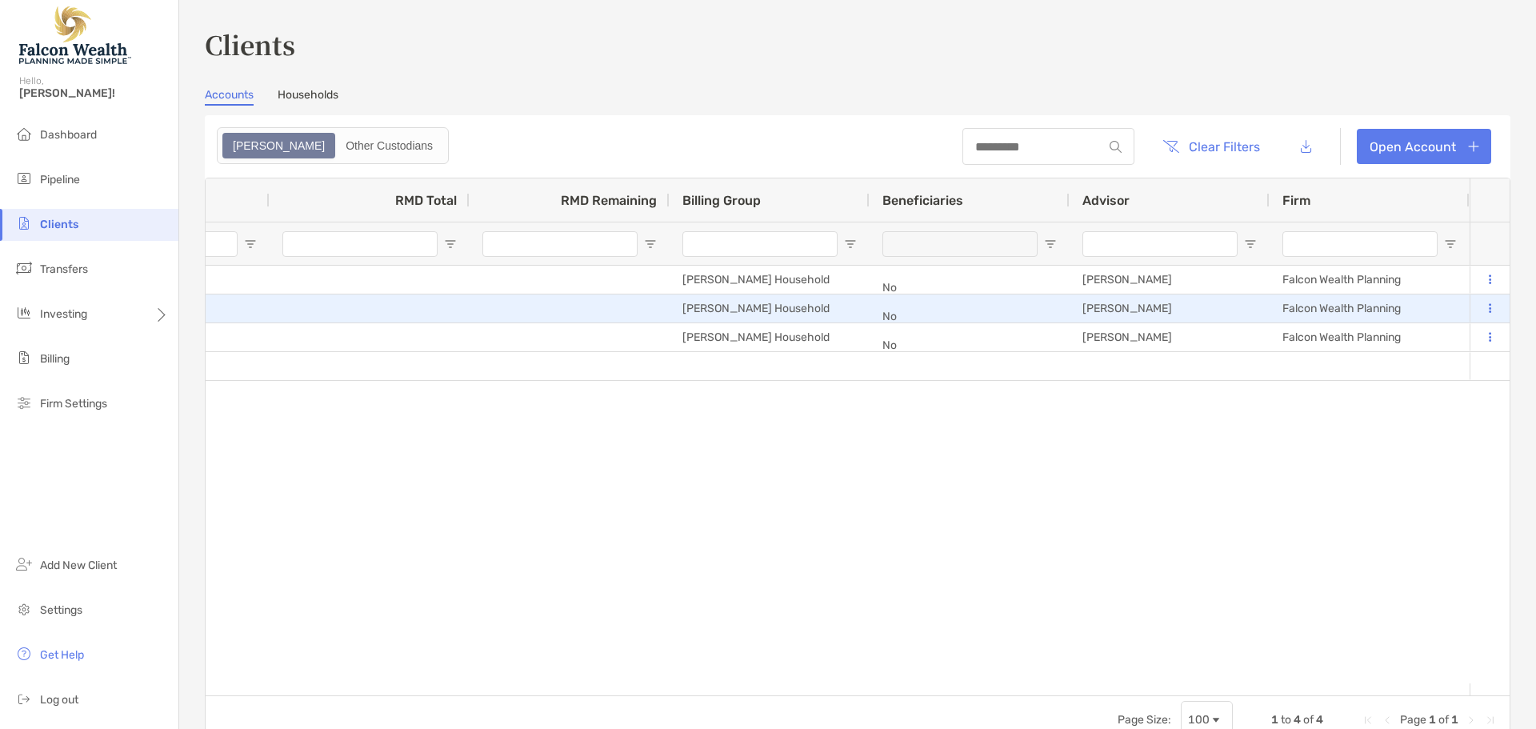
click at [1482, 309] on button at bounding box center [1489, 309] width 14 height 16
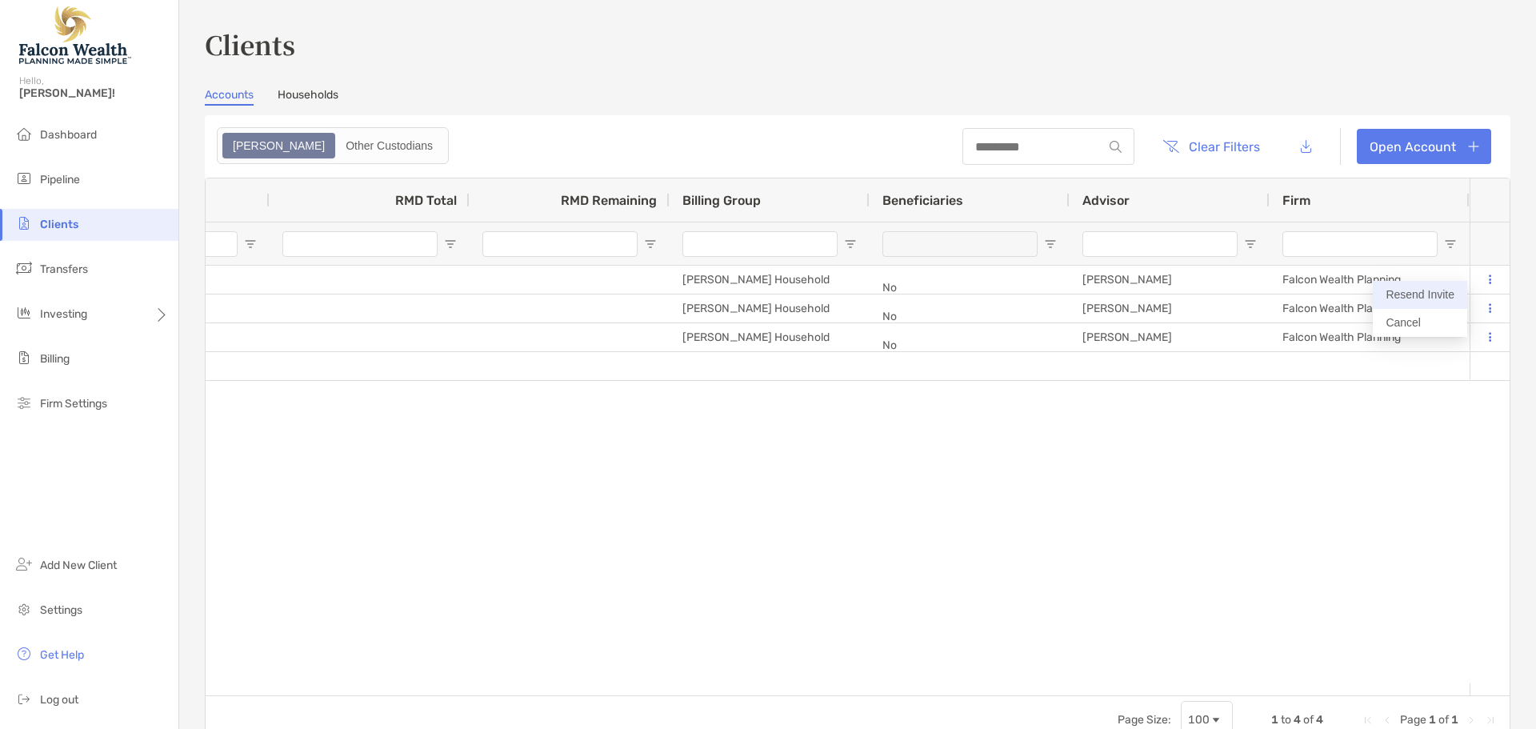
click at [1424, 301] on button "Resend Invite" at bounding box center [1420, 295] width 94 height 28
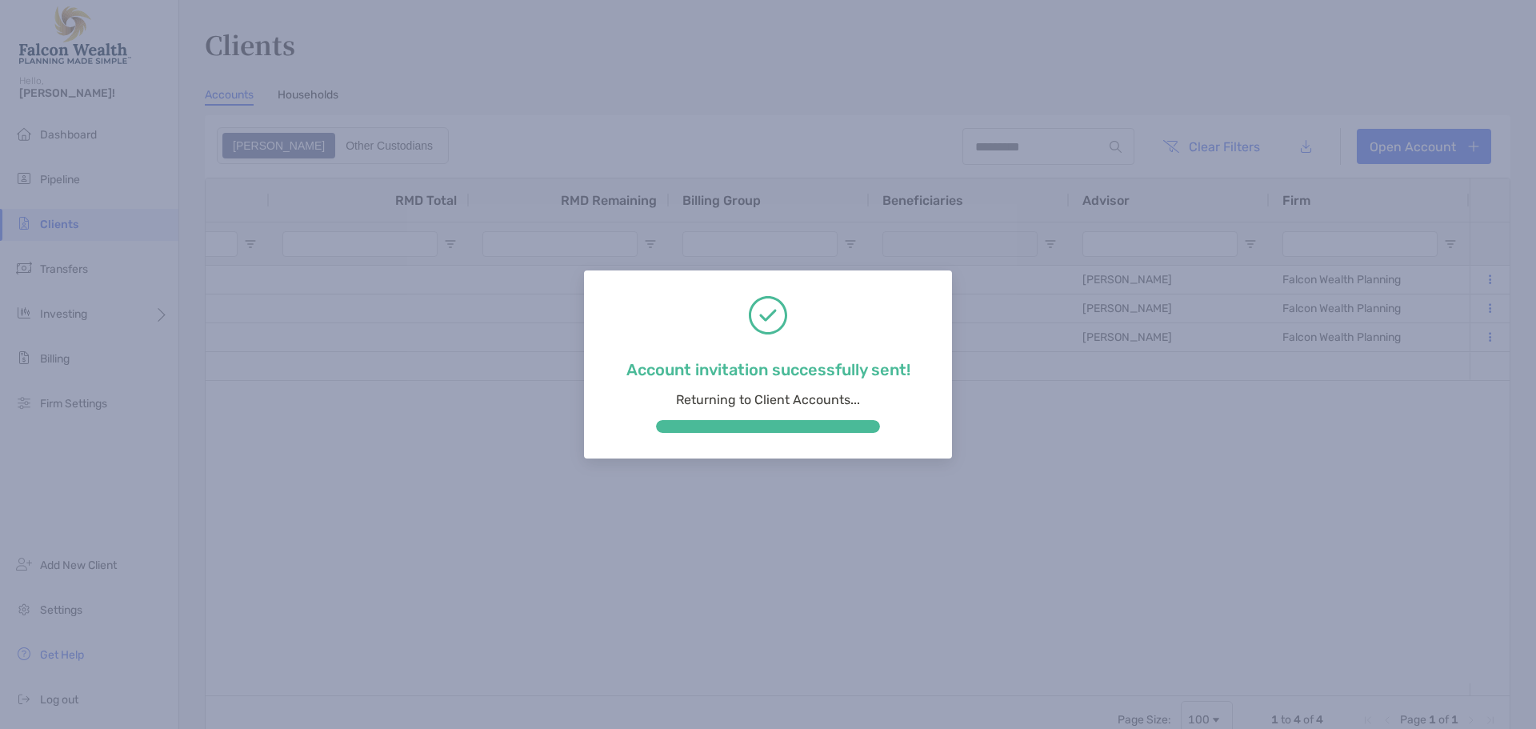
click at [1479, 339] on div "Account invitation successfully sent! Returning to Client Accounts..." at bounding box center [768, 364] width 1536 height 729
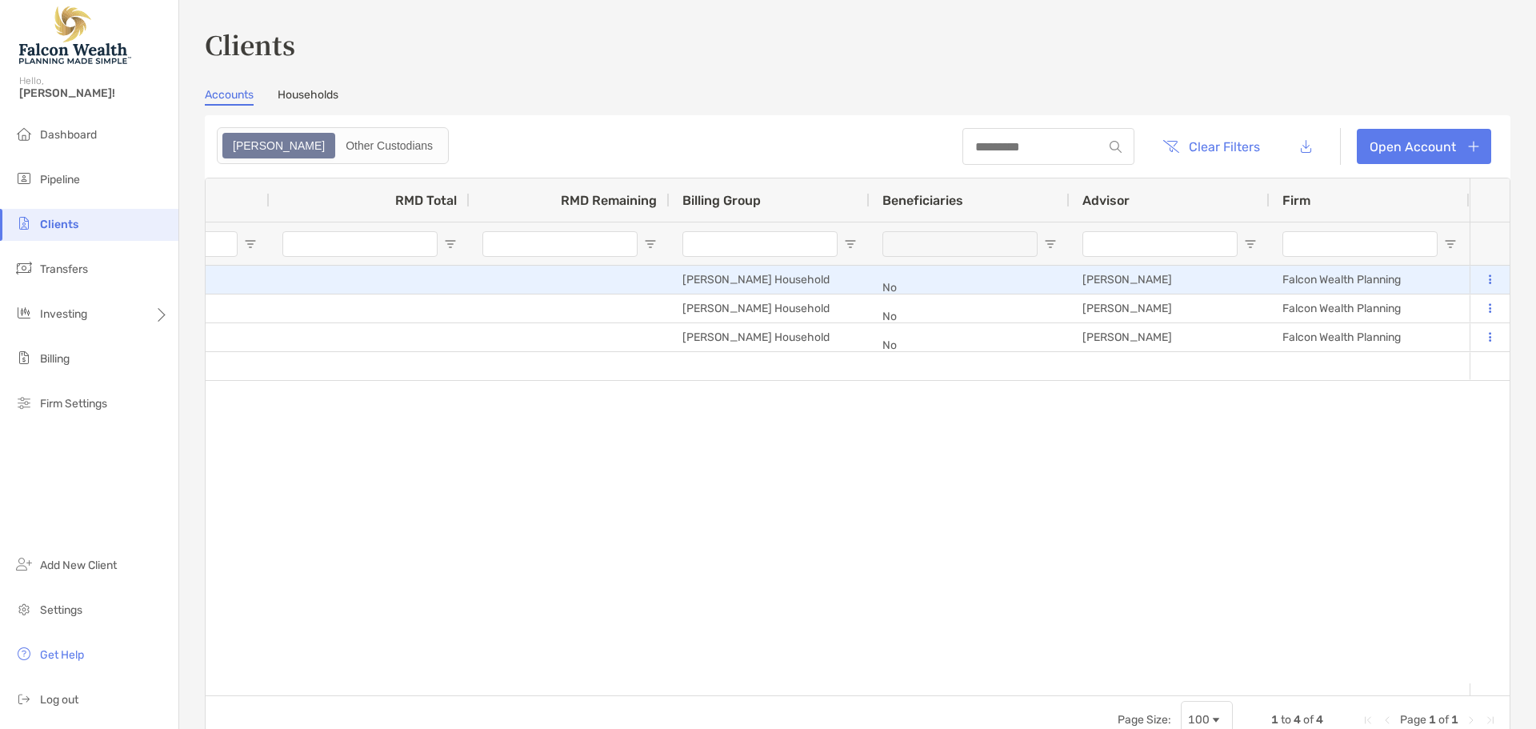
click at [1482, 276] on button at bounding box center [1489, 280] width 14 height 16
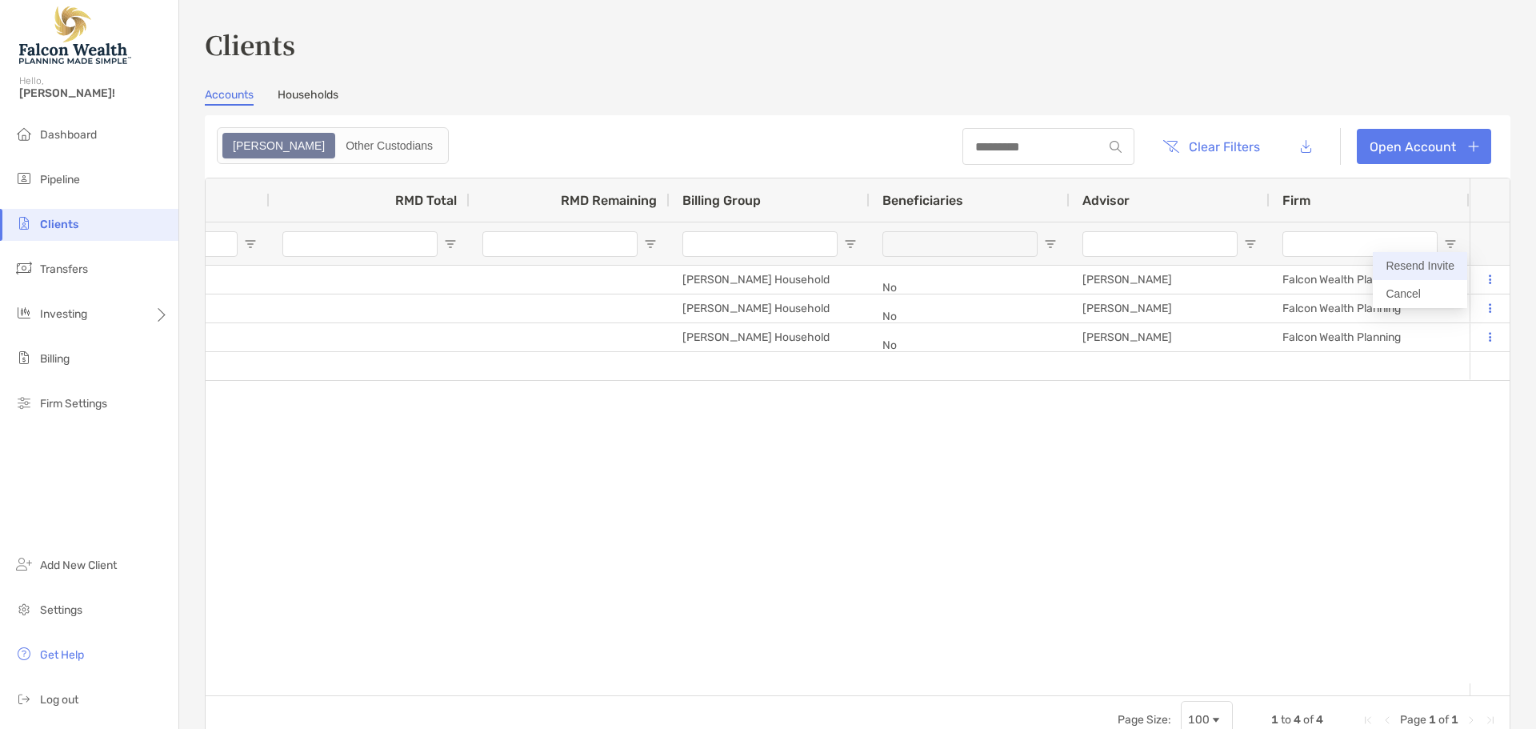
click at [1421, 266] on button "Resend Invite" at bounding box center [1420, 266] width 94 height 28
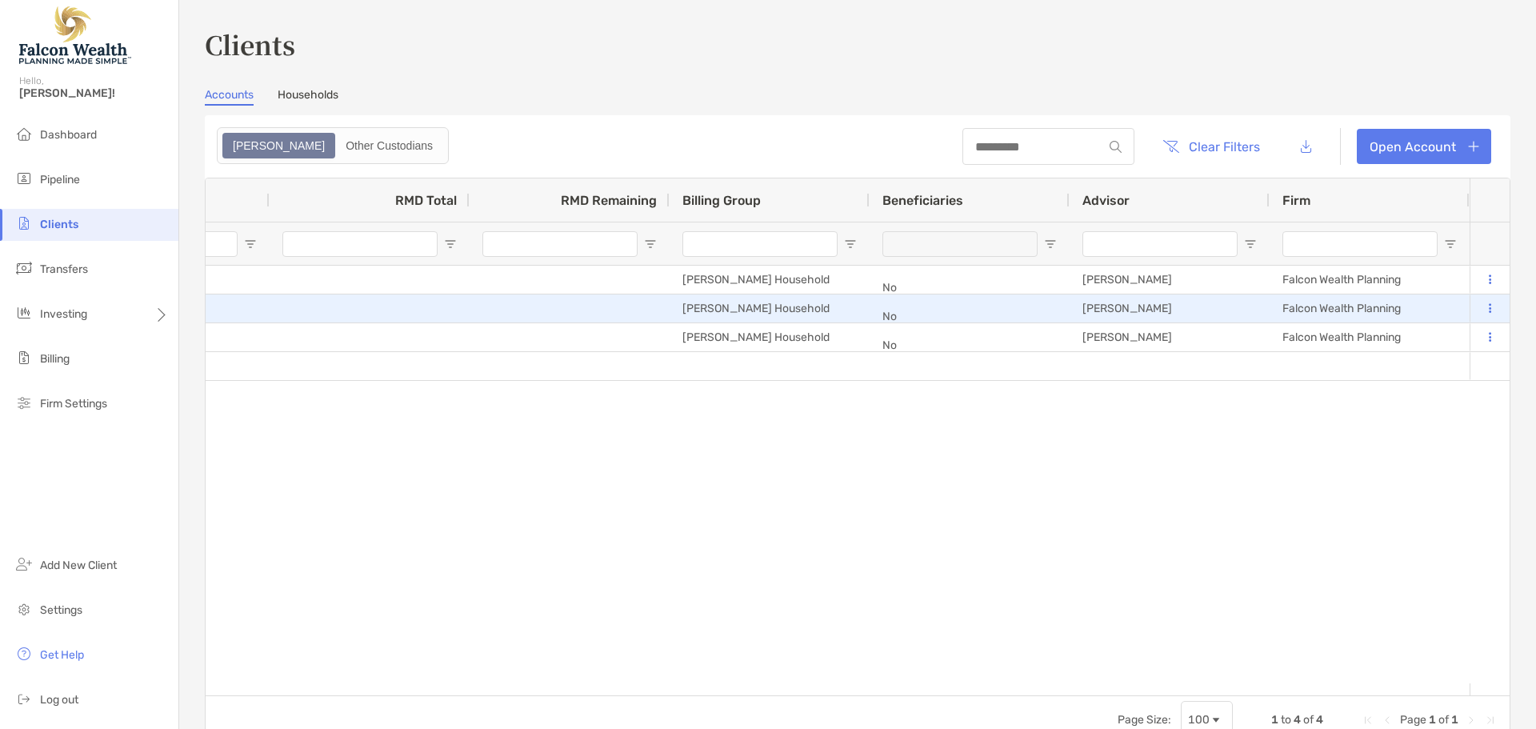
click at [1482, 314] on button at bounding box center [1489, 309] width 14 height 16
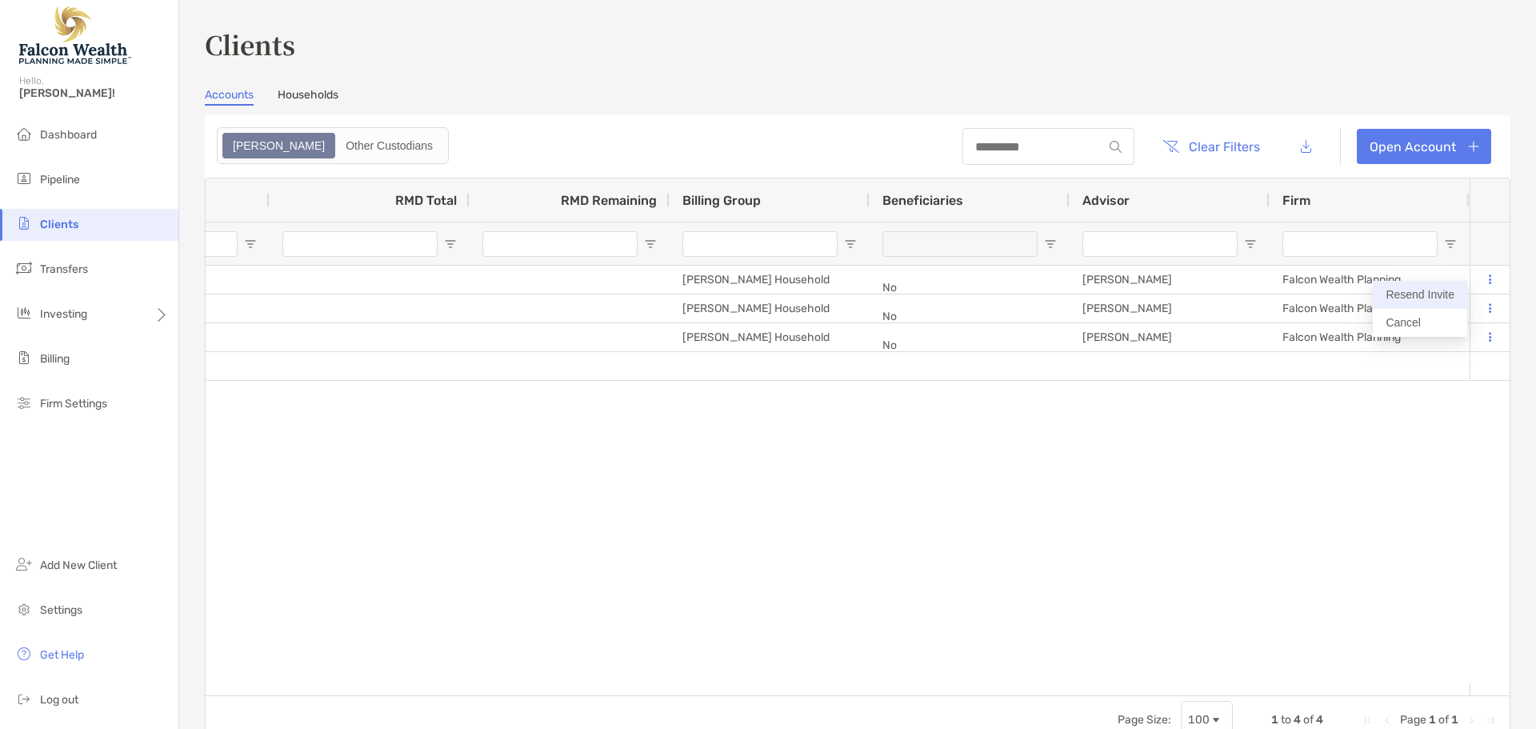
click at [1437, 298] on button "Resend Invite" at bounding box center [1420, 295] width 94 height 28
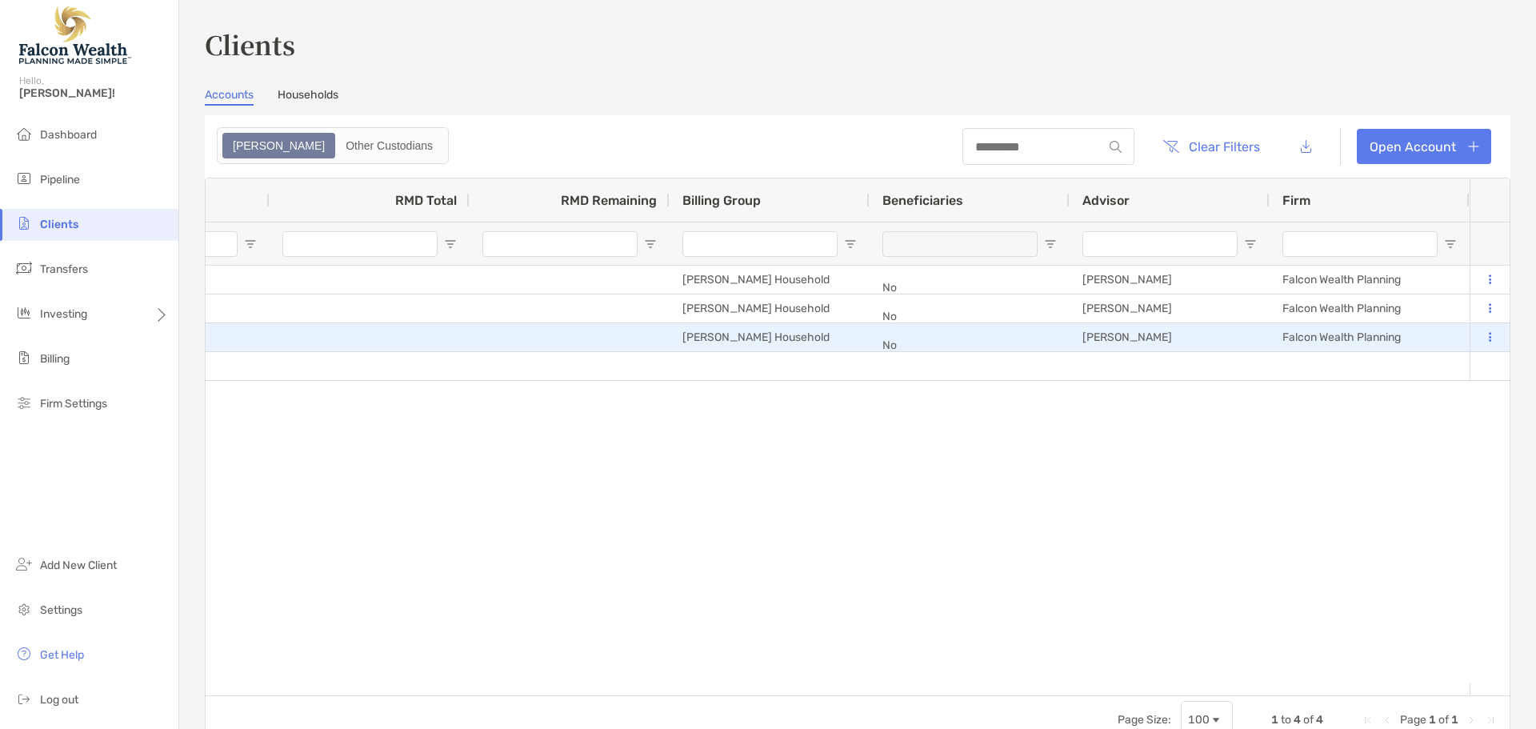
click at [1482, 339] on button at bounding box center [1489, 338] width 14 height 16
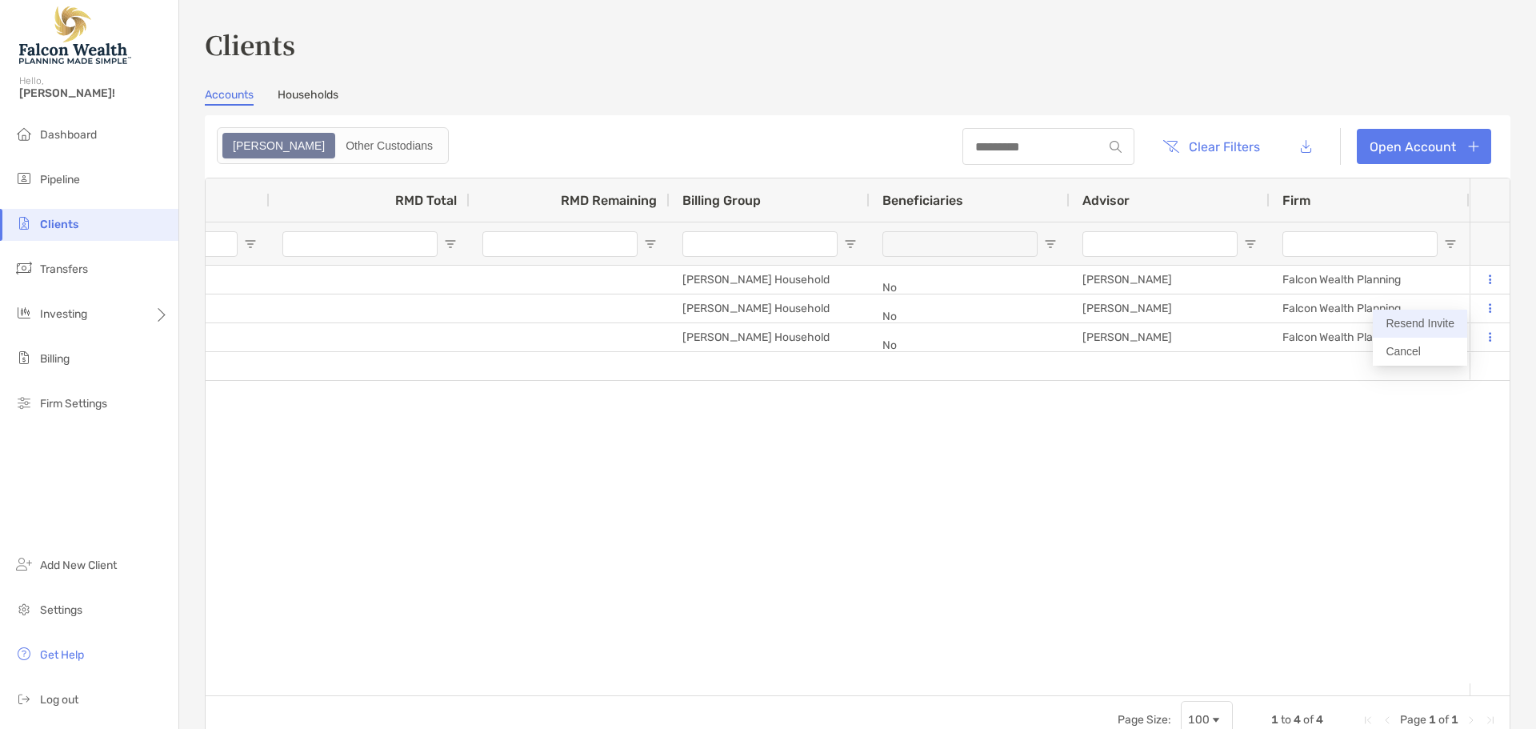
click at [1438, 326] on button "Resend Invite" at bounding box center [1420, 324] width 94 height 28
